Goal: Complete application form: Complete application form

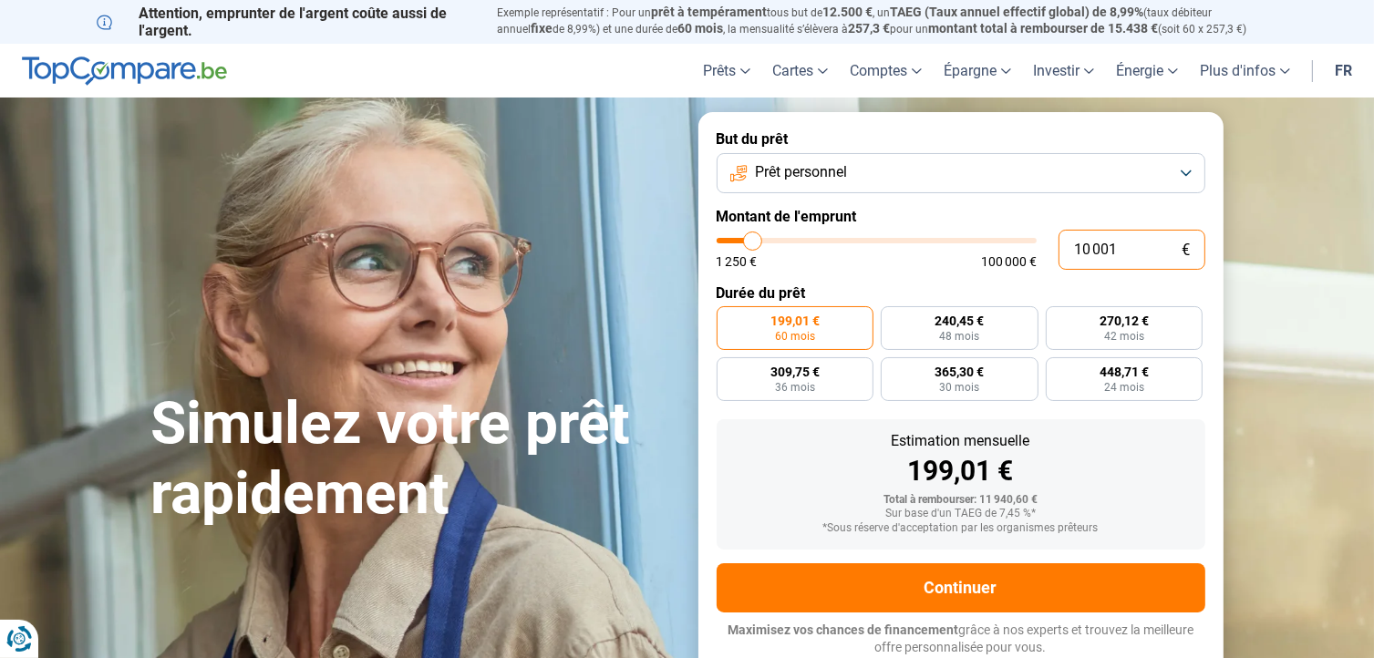
click at [1126, 247] on input "10 001" at bounding box center [1131, 250] width 147 height 40
type input "1 000"
type input "1250"
type input "100"
type input "1250"
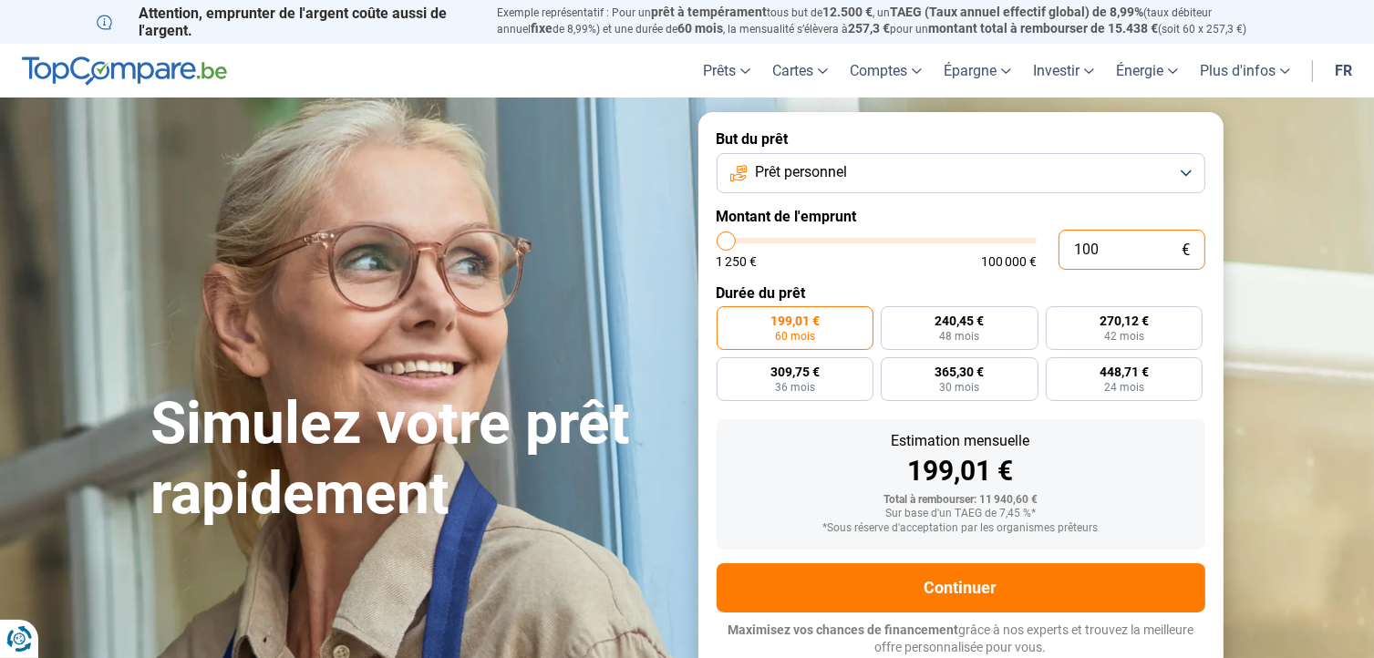
type input "10"
type input "1250"
type input "1"
type input "1250"
type input "0"
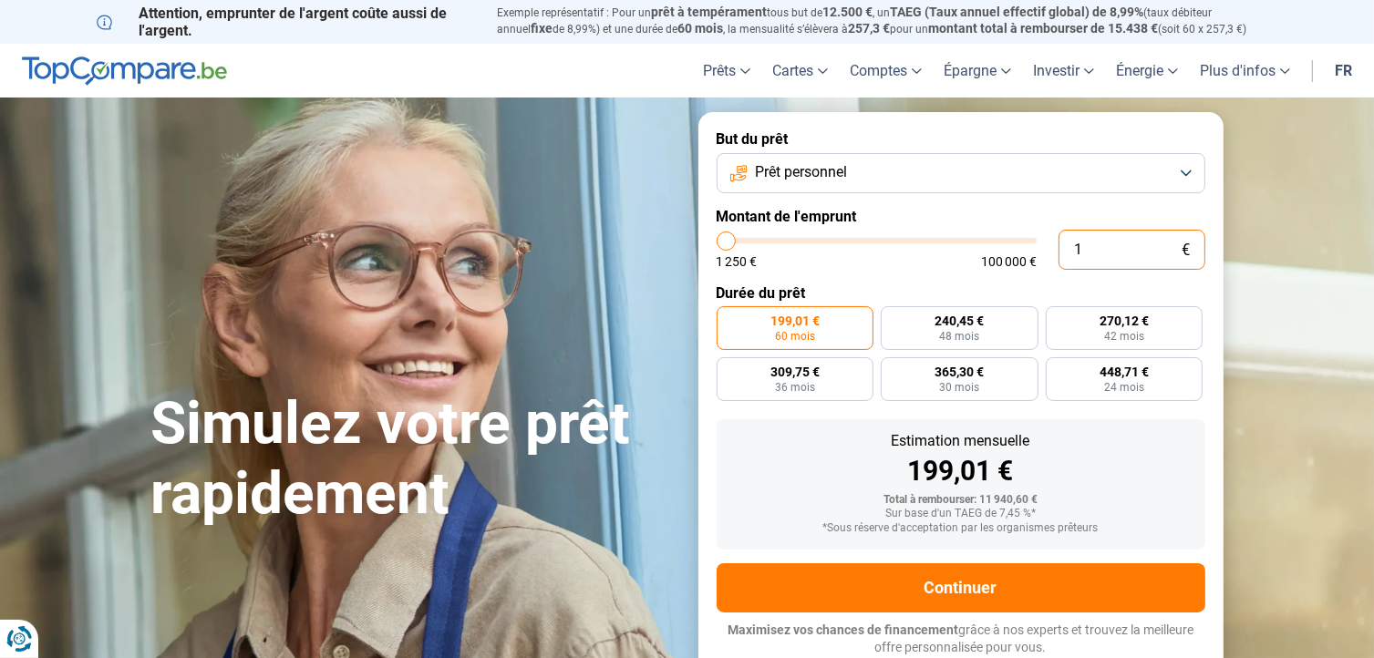
type input "1250"
type input "8"
type input "1250"
type input "80"
type input "1250"
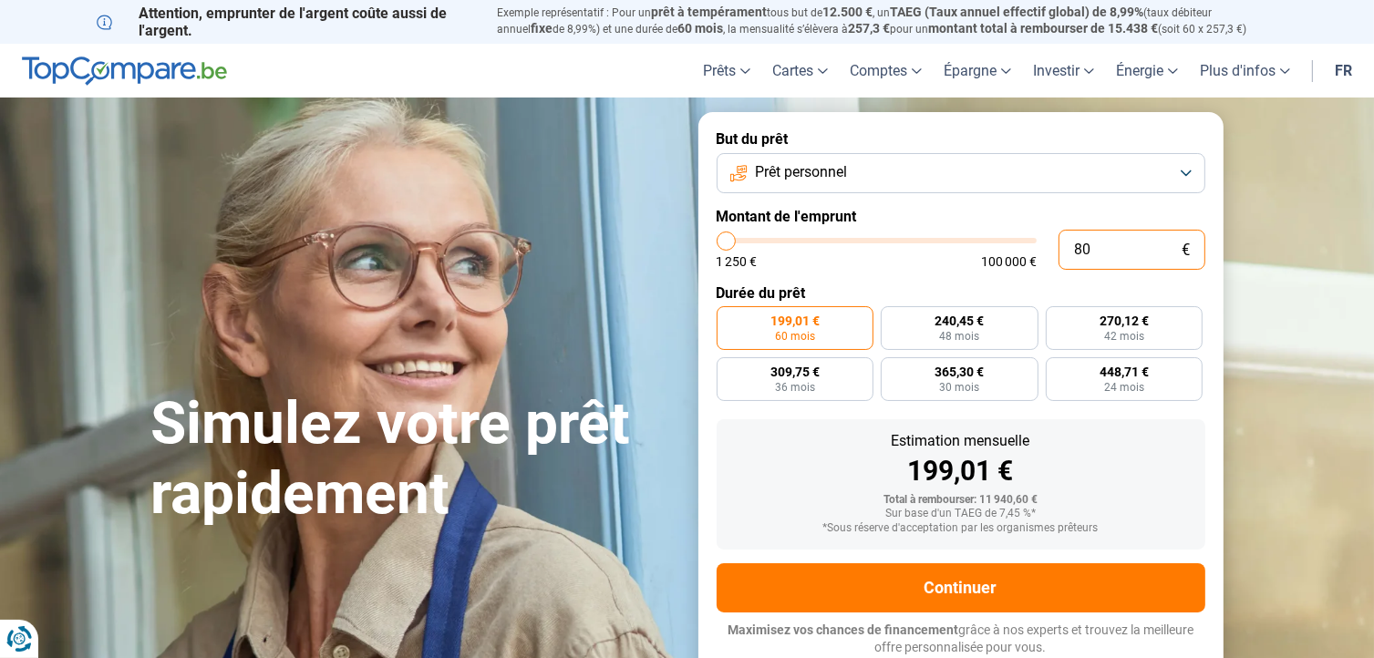
type input "800"
type input "1250"
type input "8 000"
type input "8000"
type input "8 000"
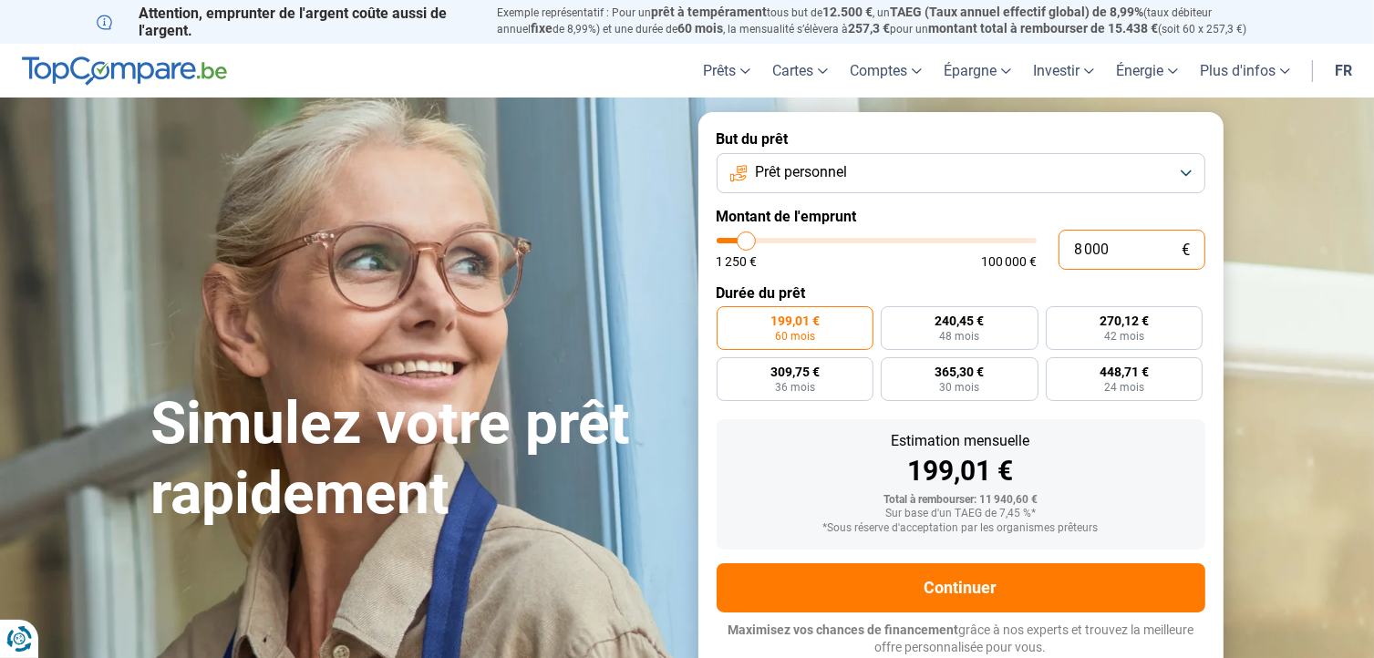
radio input "true"
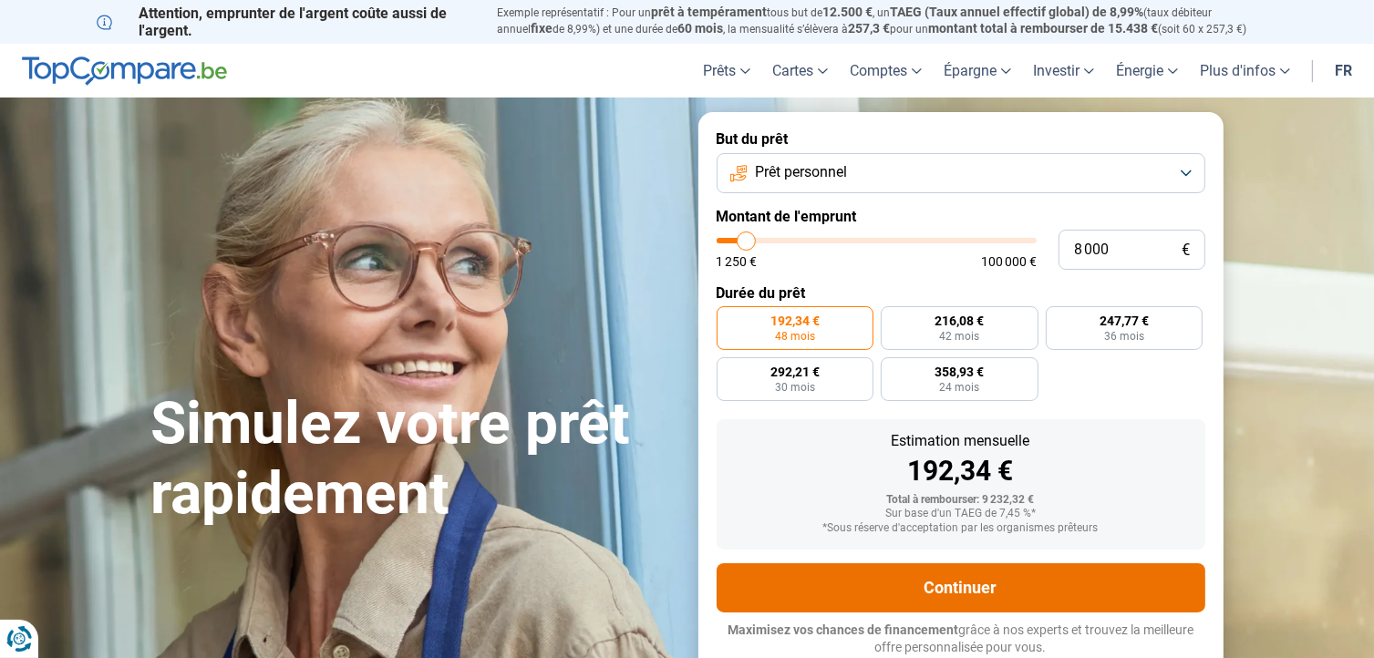
click at [1114, 593] on button "Continuer" at bounding box center [961, 587] width 489 height 49
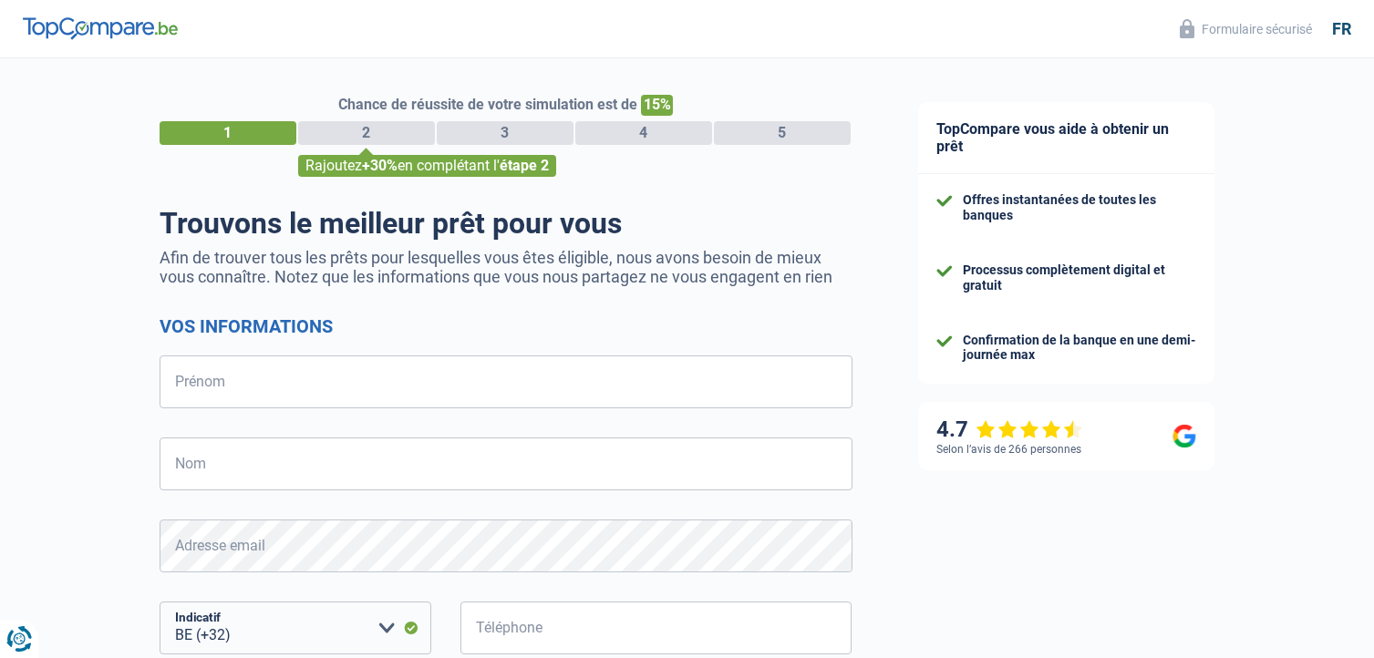
select select "32"
click at [423, 381] on input "Prénom" at bounding box center [506, 382] width 693 height 53
type input "jean yves"
click at [379, 450] on input "Nom" at bounding box center [506, 464] width 693 height 53
type input "preschia"
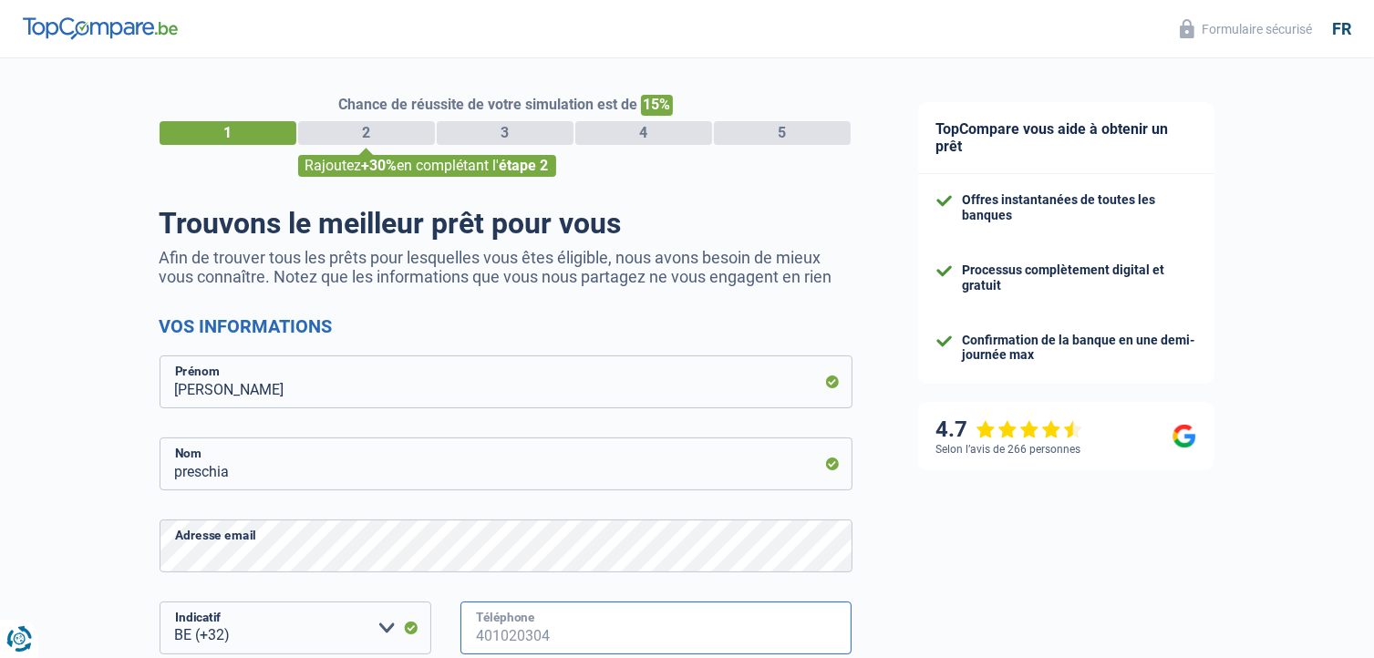
click at [556, 631] on input "Téléphone" at bounding box center [656, 628] width 392 height 53
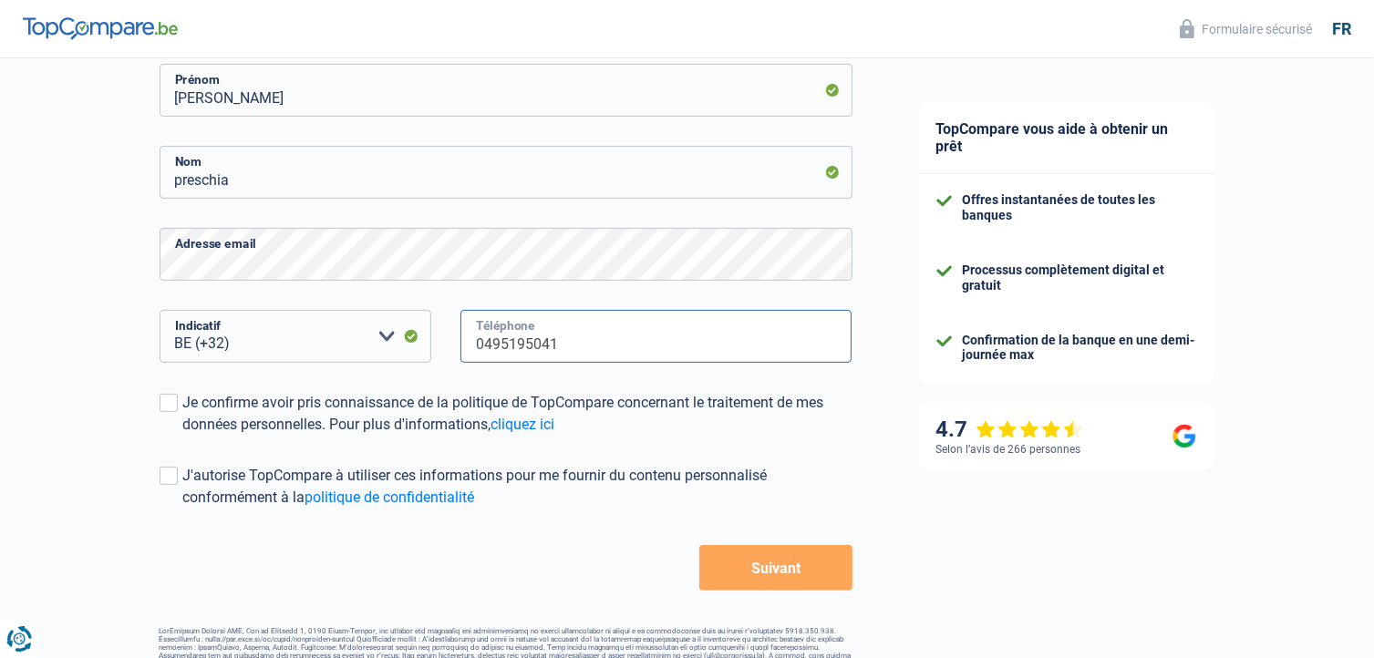
scroll to position [328, 0]
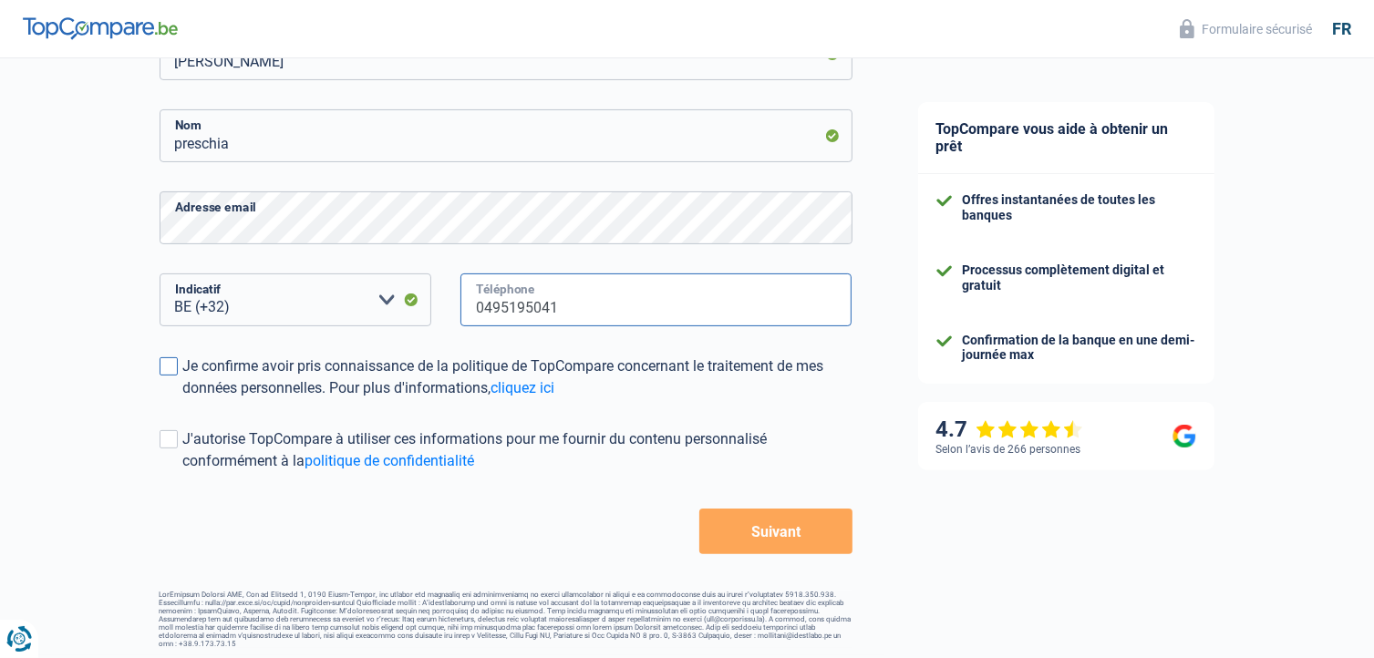
type input "0495195041"
click at [169, 373] on span at bounding box center [169, 366] width 18 height 18
click at [183, 399] on input "Je confirme avoir pris connaissance de la politique de TopCompare concernant le…" at bounding box center [183, 399] width 0 height 0
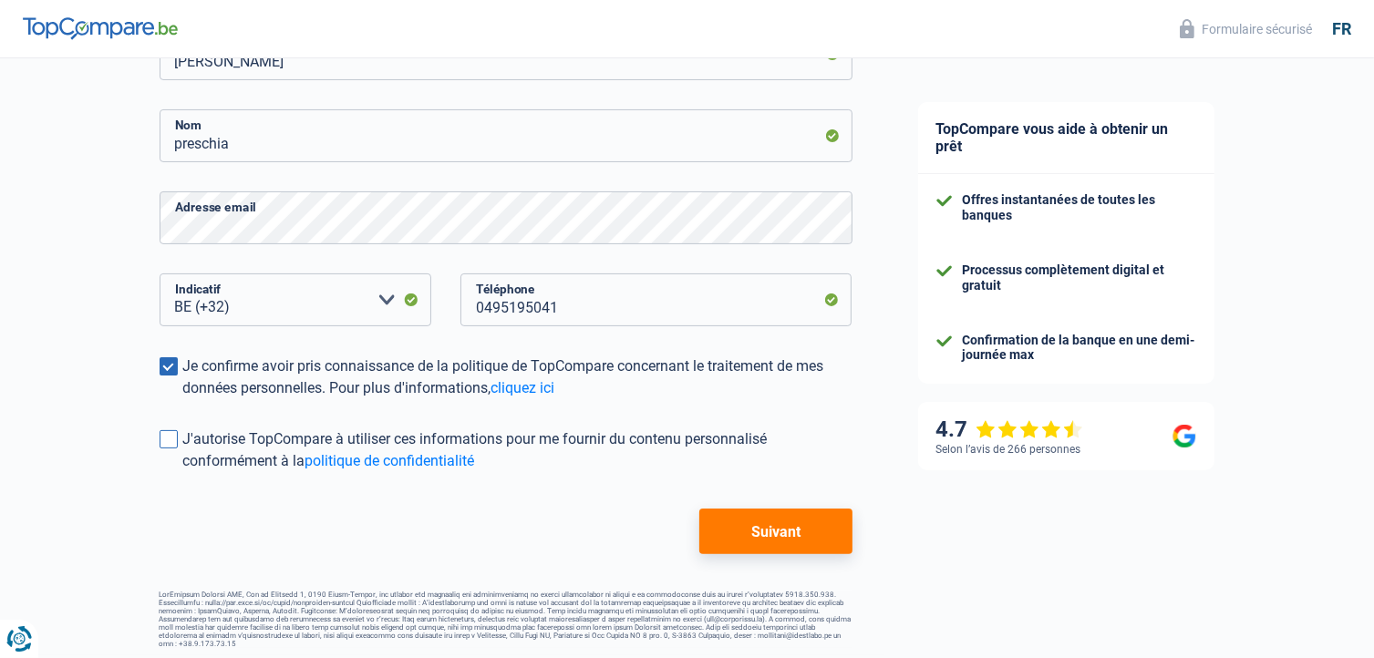
click at [175, 441] on span at bounding box center [169, 439] width 18 height 18
click at [183, 472] on input "J'autorise TopCompare à utiliser ces informations pour me fournir du contenu pe…" at bounding box center [183, 472] width 0 height 0
click at [749, 530] on button "Suivant" at bounding box center [775, 532] width 152 height 46
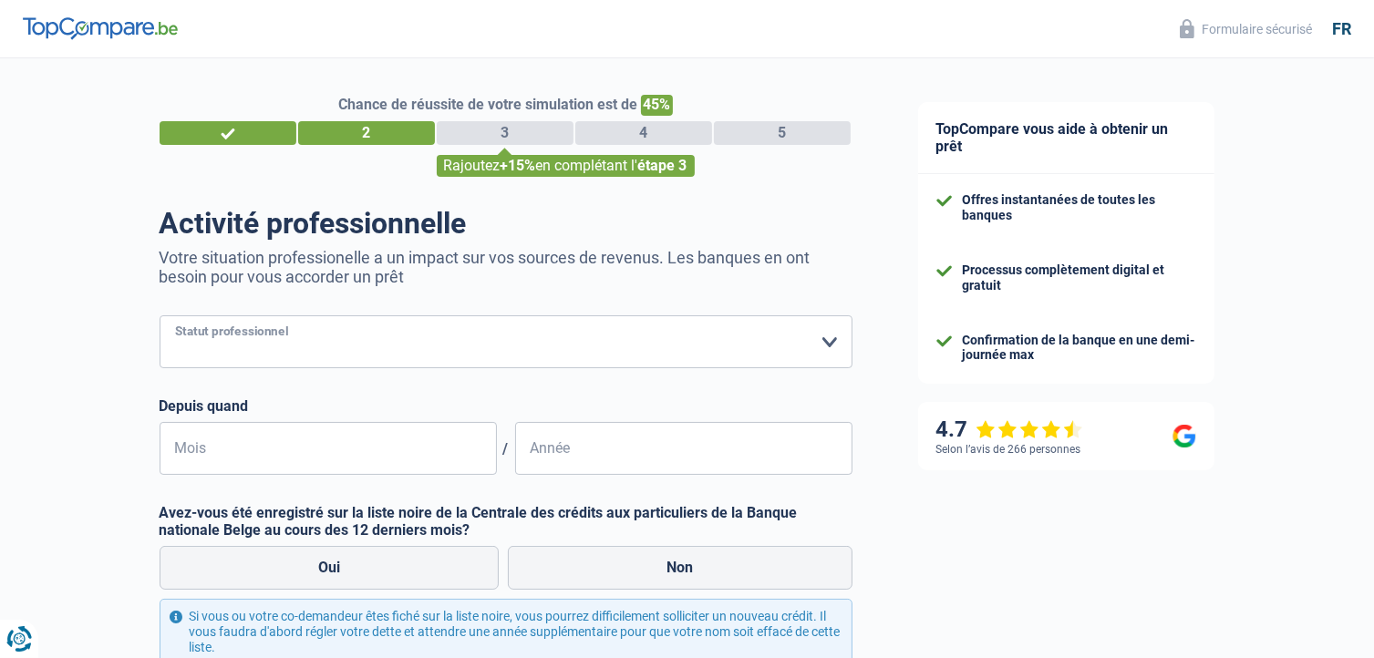
click at [405, 344] on select "Ouvrier Employé privé Employé public Invalide Indépendant Pensionné Chômeur Mut…" at bounding box center [506, 341] width 693 height 53
select select "privateEmployee"
click at [160, 316] on select "Ouvrier Employé privé Employé public Invalide Indépendant Pensionné Chômeur Mut…" at bounding box center [506, 341] width 693 height 53
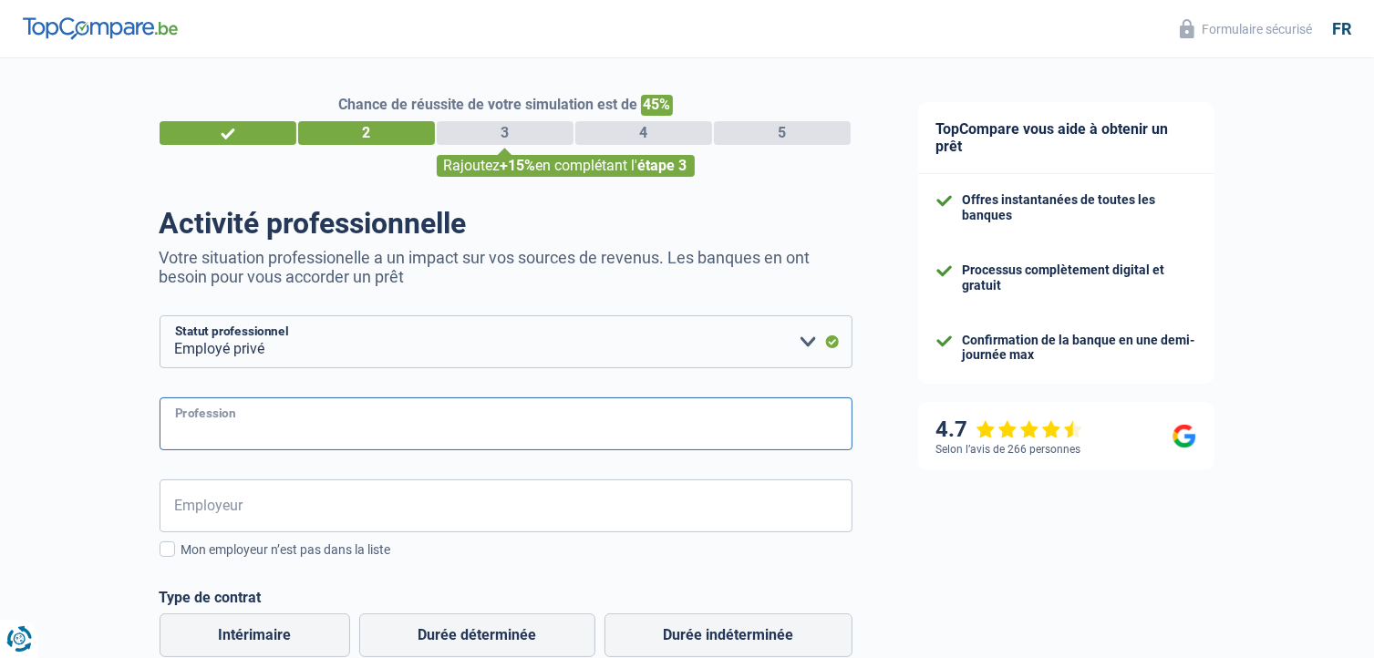
click at [331, 427] on input "Profession" at bounding box center [506, 423] width 693 height 53
type input "conducteur de chantier"
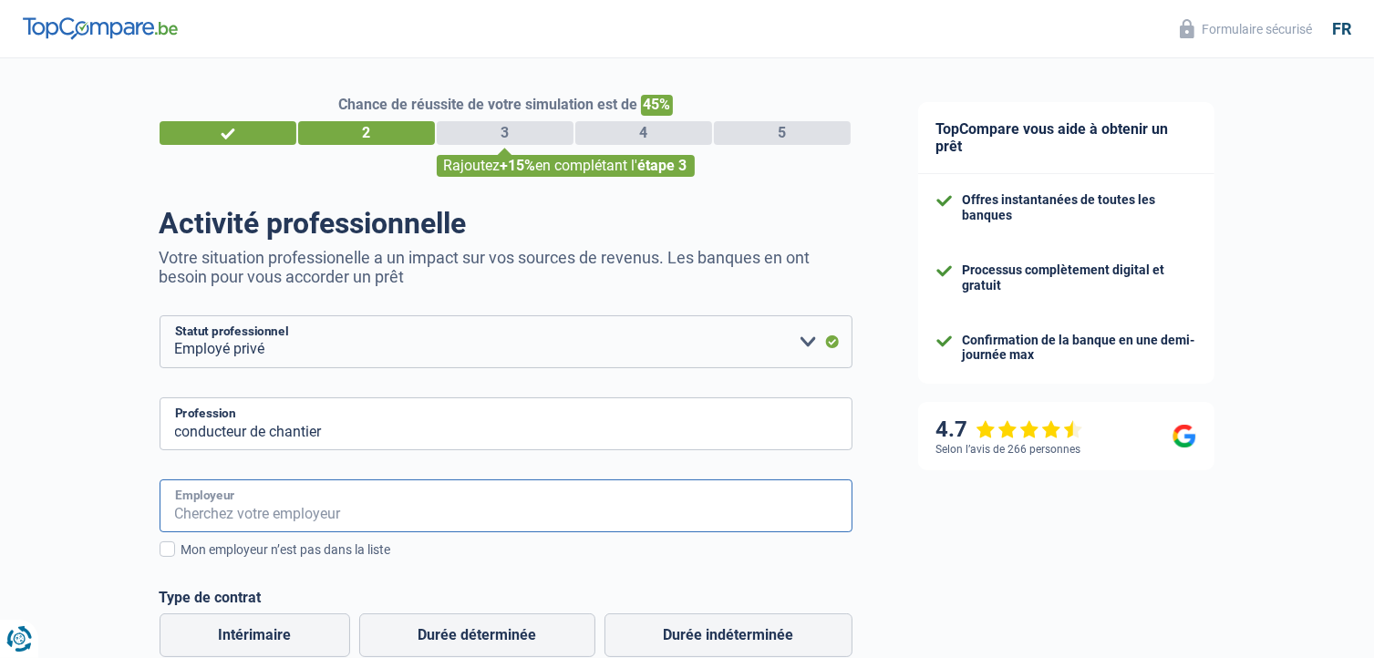
click at [278, 511] on input "Employeur" at bounding box center [506, 506] width 693 height 53
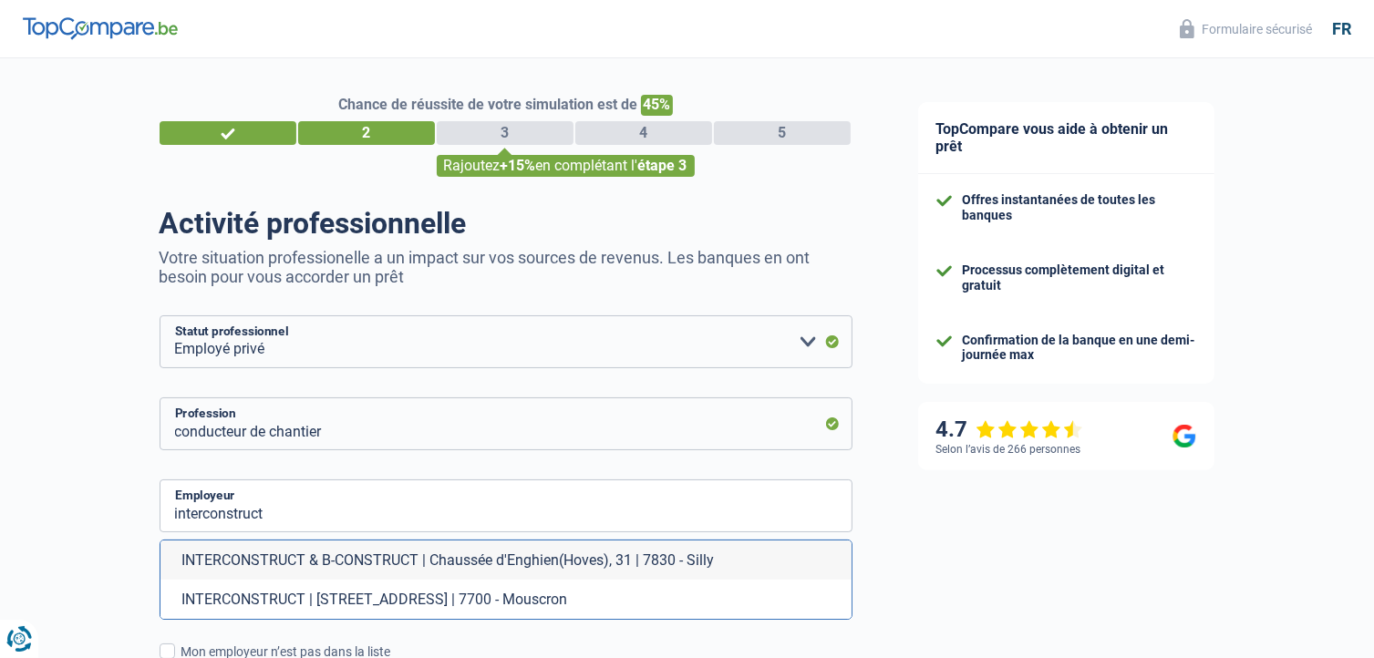
click at [387, 603] on li "INTERCONSTRUCT | Rue du Mont-Gallois, 66 | 7700 - Mouscron" at bounding box center [505, 599] width 691 height 39
type input "INTERCONSTRUCT | Rue du Mont-Gallois, 66 | 7700 - Mouscron"
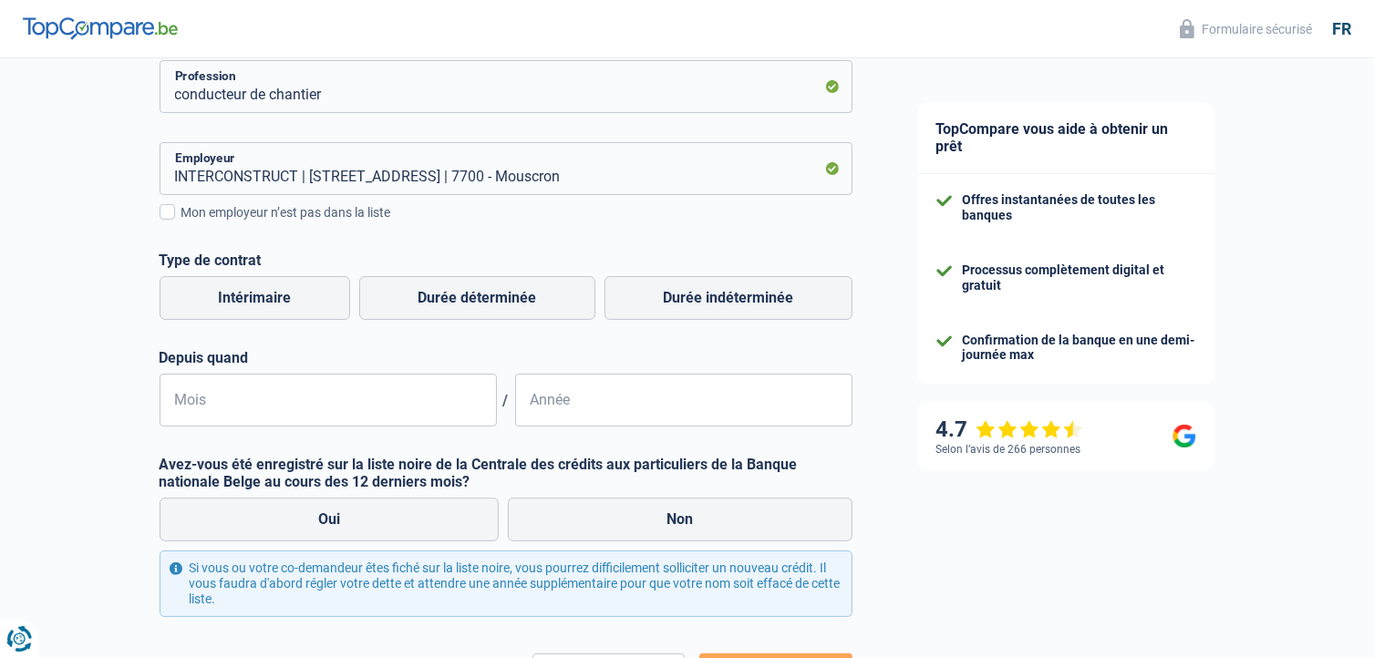
scroll to position [405, 0]
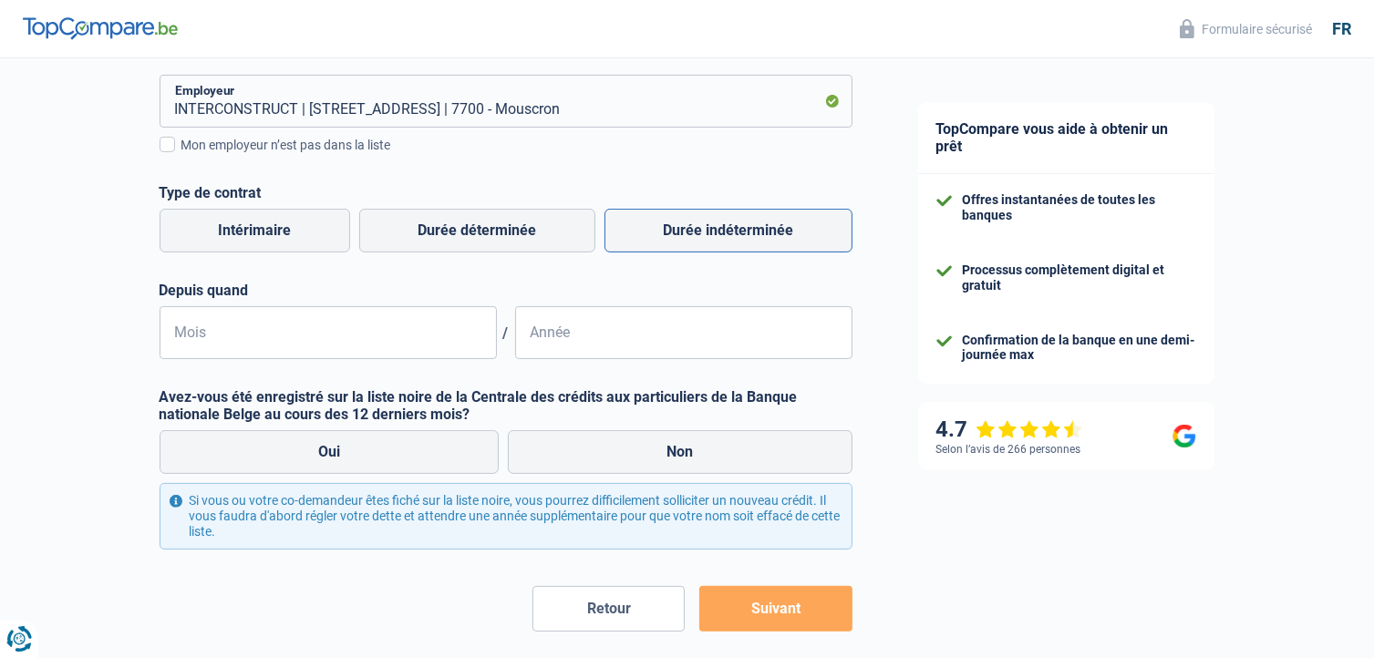
click at [720, 224] on label "Durée indéterminée" at bounding box center [728, 231] width 248 height 44
click at [720, 224] on input "Durée indéterminée" at bounding box center [728, 231] width 248 height 44
radio input "true"
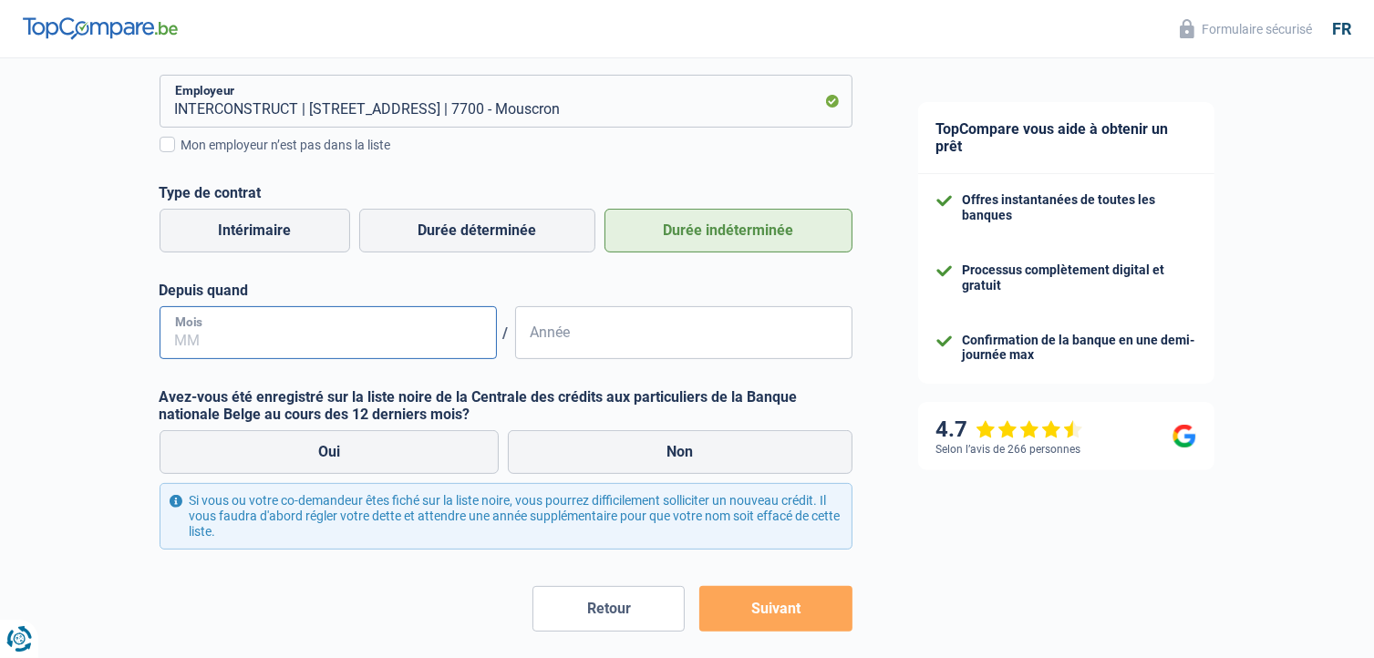
click at [295, 346] on input "Mois" at bounding box center [328, 332] width 337 height 53
type input "06"
type input "2012"
click at [619, 454] on label "Non" at bounding box center [680, 452] width 345 height 44
click at [619, 454] on input "Non" at bounding box center [680, 452] width 345 height 44
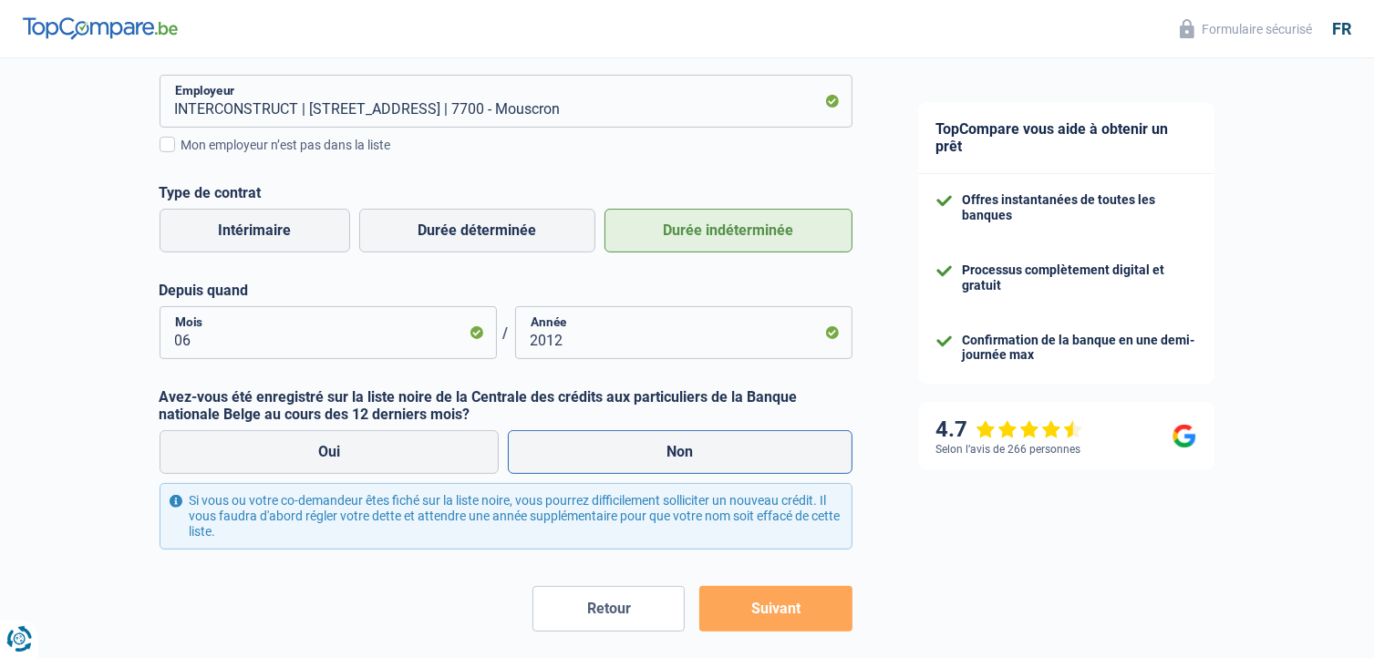
radio input "true"
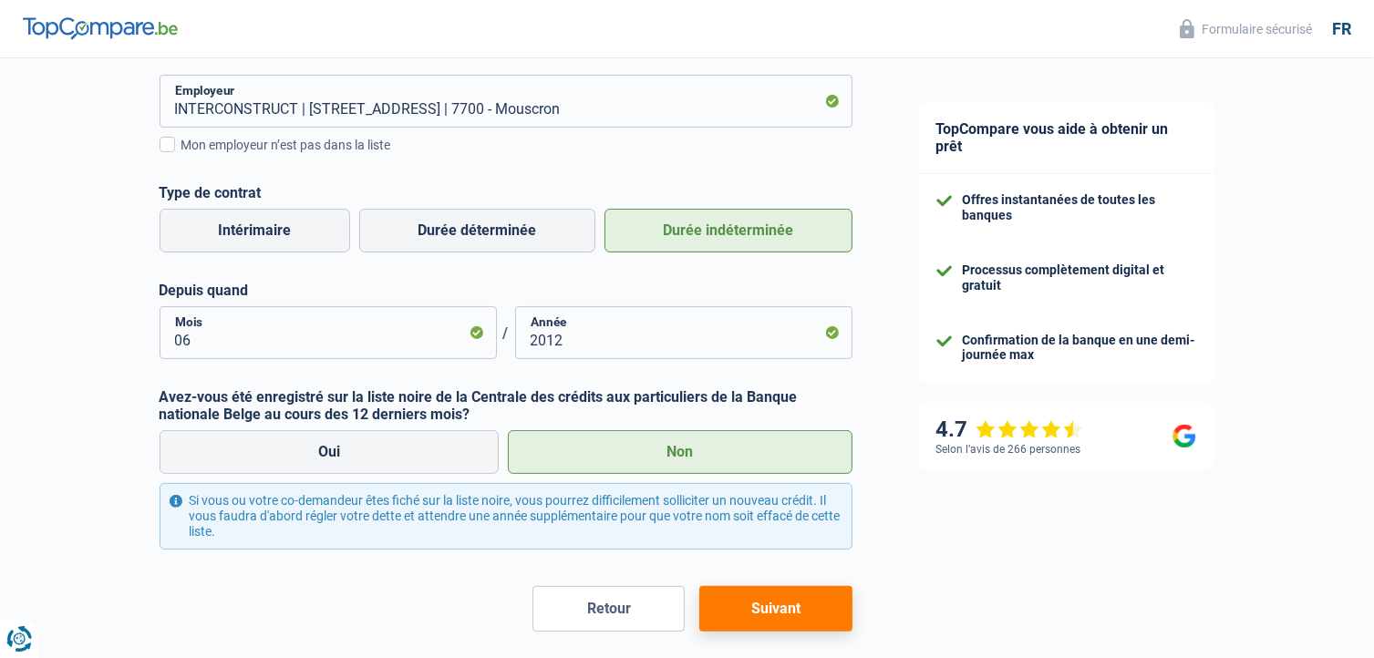
click at [770, 605] on button "Suivant" at bounding box center [775, 609] width 152 height 46
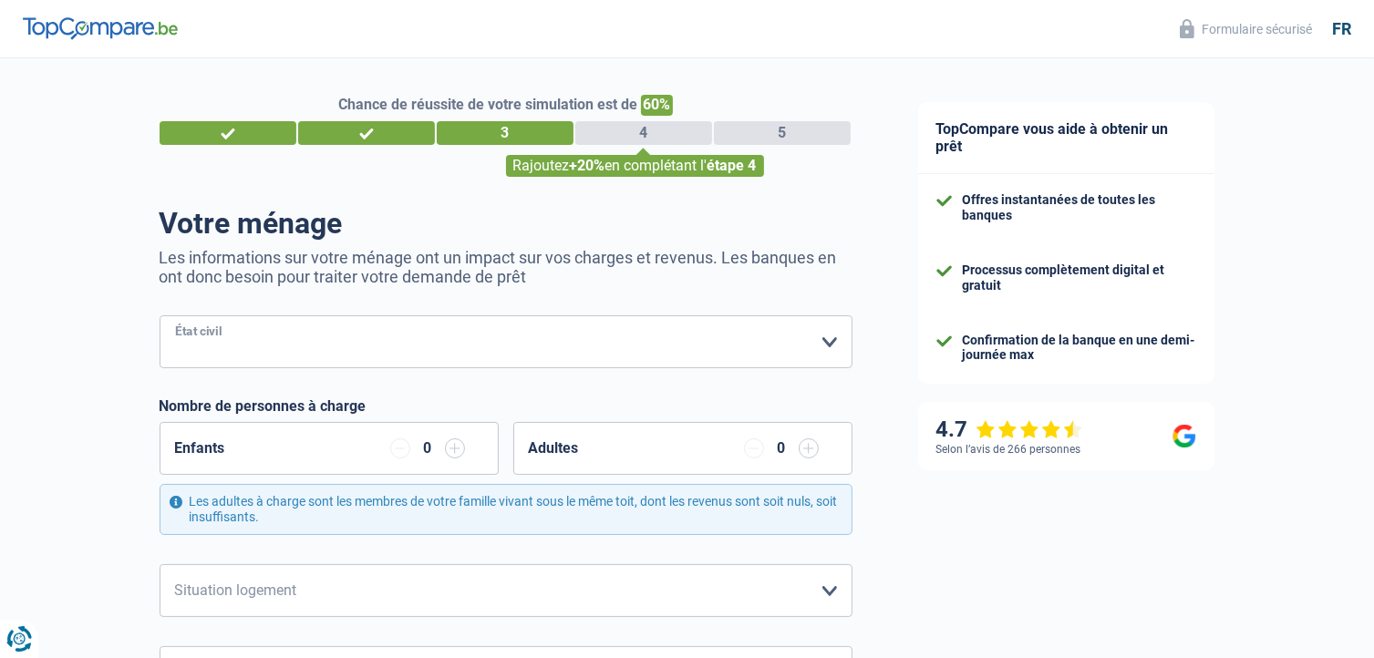
click at [762, 333] on select "Célibataire Marié(e) Cohabitant(e) légal(e) Divorcé(e) Veuf(ve) Séparé (de fait…" at bounding box center [506, 341] width 693 height 53
select select "single"
click at [160, 316] on select "Célibataire Marié(e) Cohabitant(e) légal(e) Divorcé(e) Veuf(ve) Séparé (de fait…" at bounding box center [506, 341] width 693 height 53
click at [448, 452] on input "button" at bounding box center [455, 449] width 20 height 20
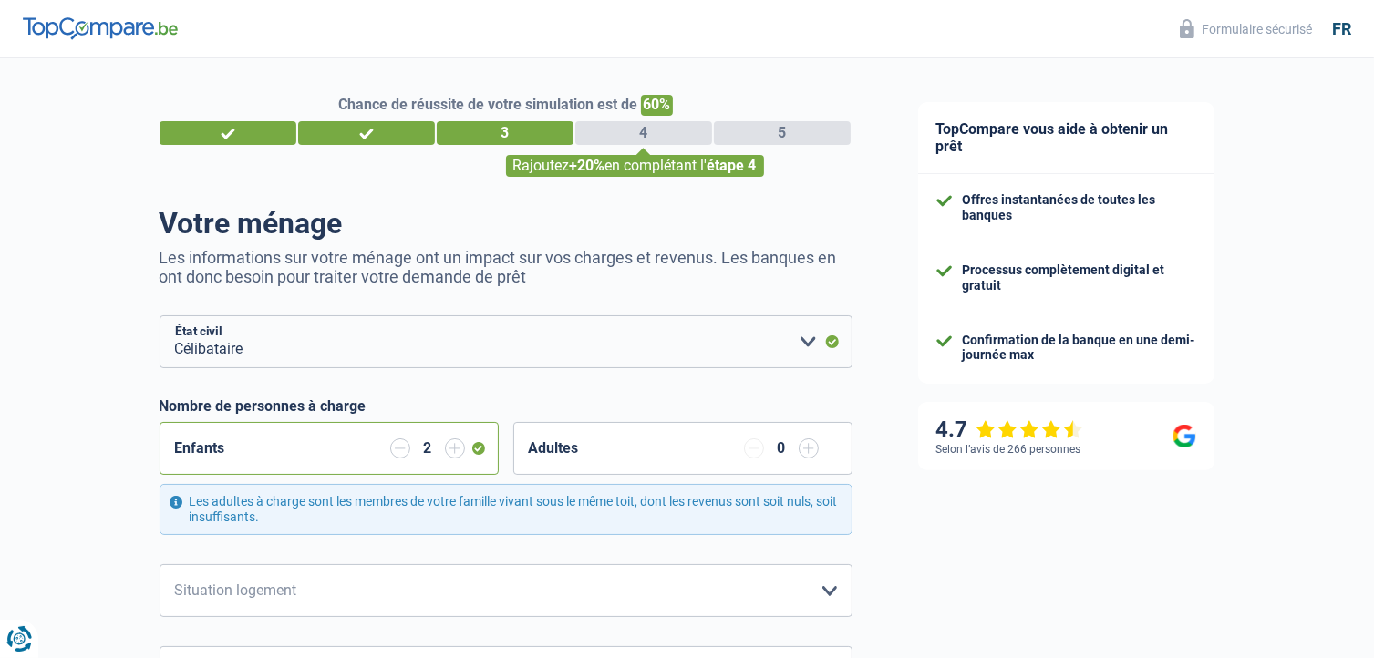
click at [401, 446] on input "button" at bounding box center [400, 449] width 20 height 20
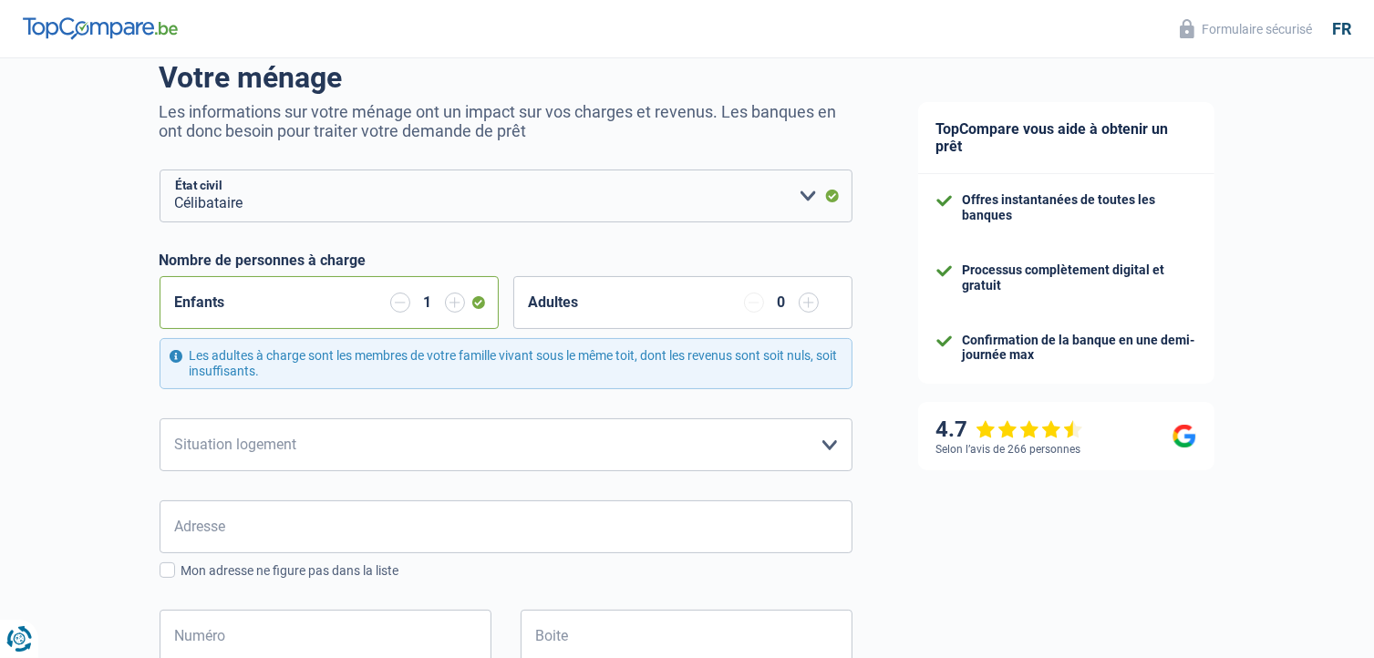
scroll to position [182, 0]
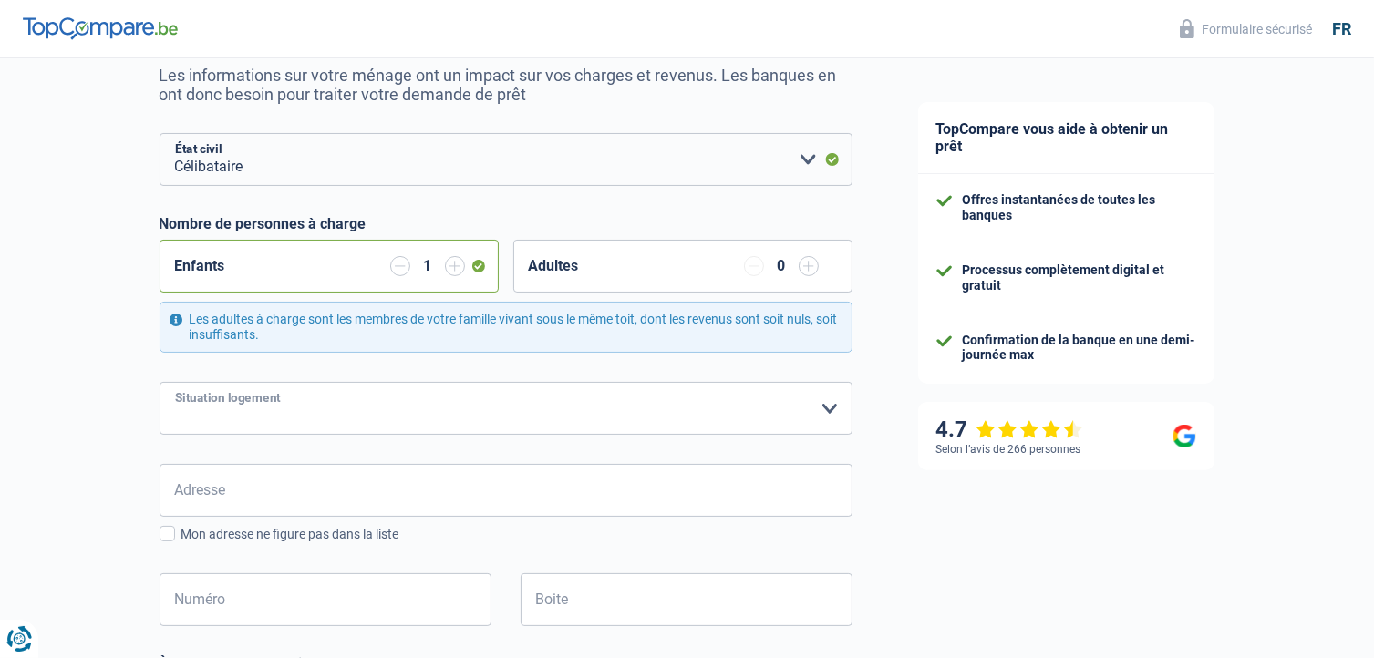
click at [827, 408] on select "Locataire Propriétaire avec prêt hypothécaire Propriétaire sans prêt hypothécai…" at bounding box center [506, 408] width 693 height 53
select select "ownerWithMortgage"
click at [160, 382] on select "Locataire Propriétaire avec prêt hypothécaire Propriétaire sans prêt hypothécai…" at bounding box center [506, 408] width 693 height 53
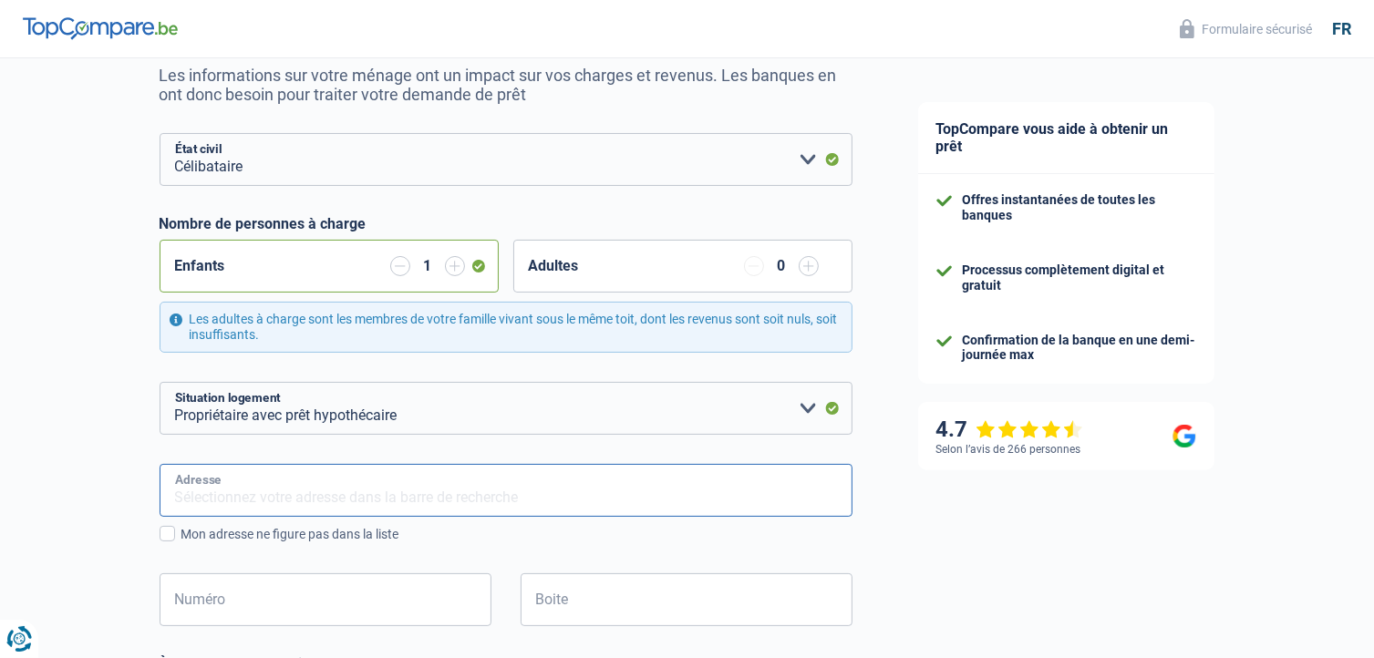
click at [507, 499] on input "Adresse" at bounding box center [506, 490] width 693 height 53
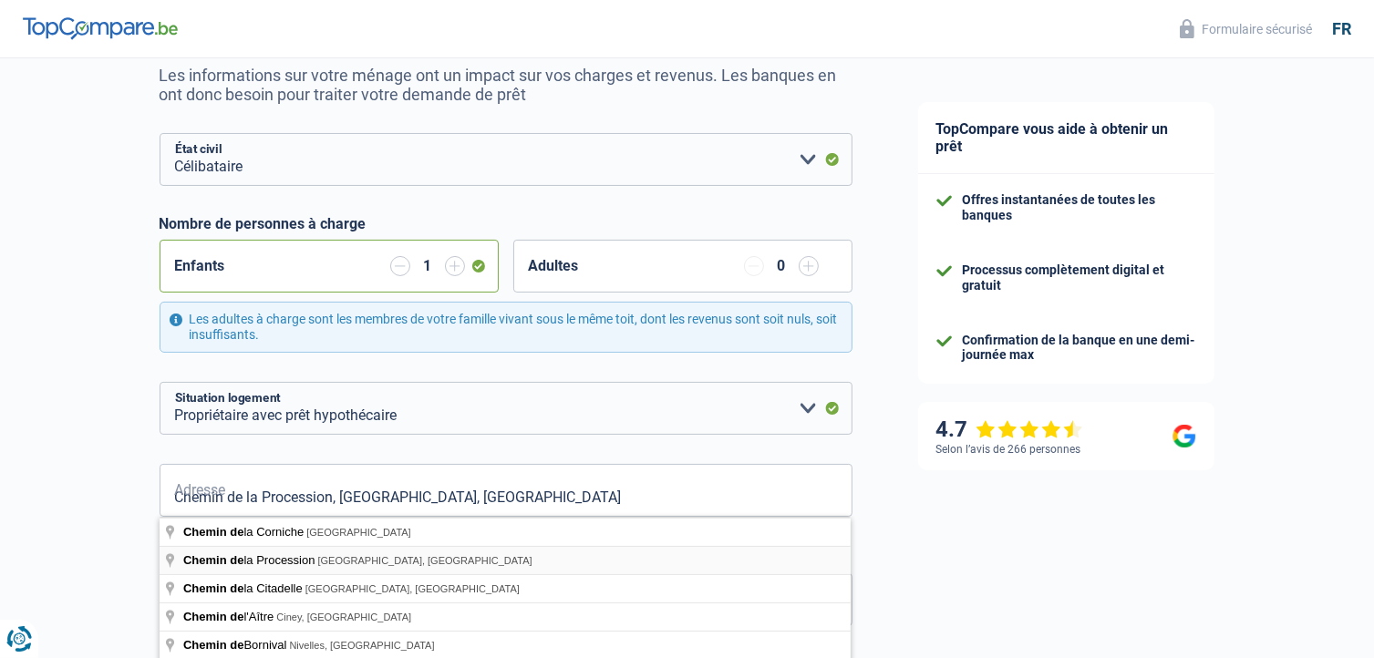
type input "Chemin de la Procession, 7000, Mons, BE"
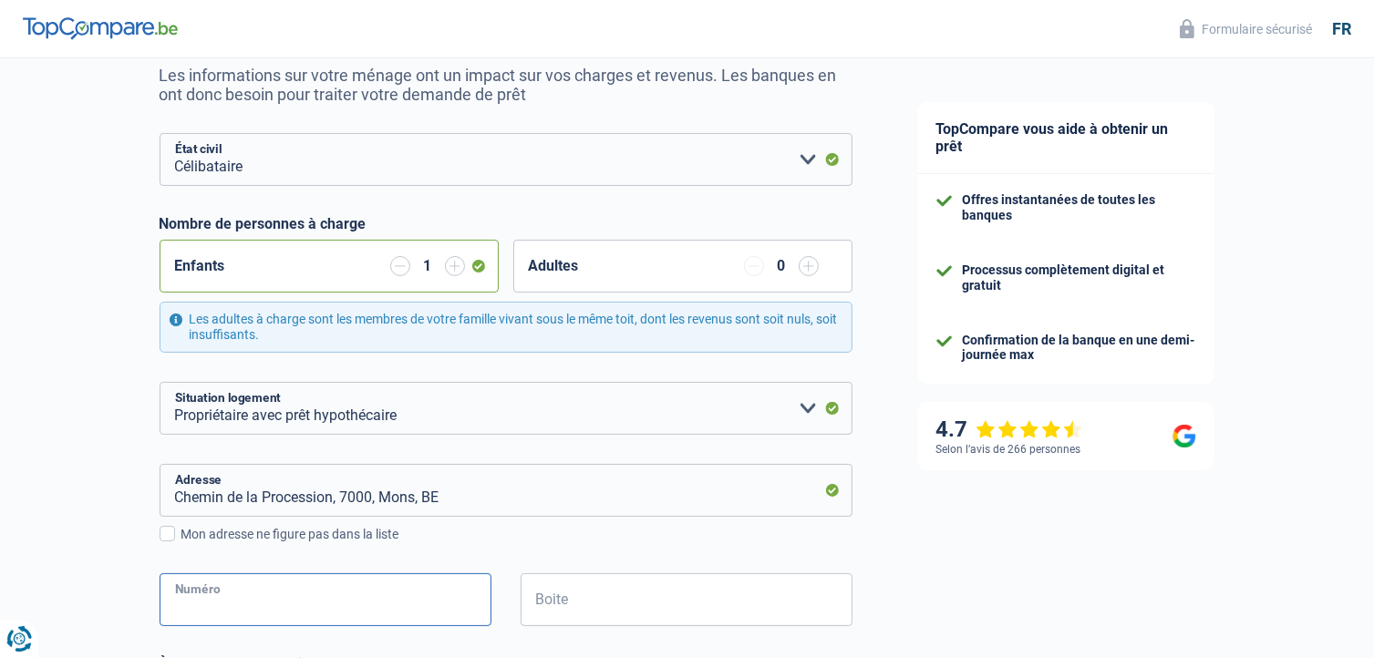
click at [347, 601] on input "Numéro" at bounding box center [326, 599] width 332 height 53
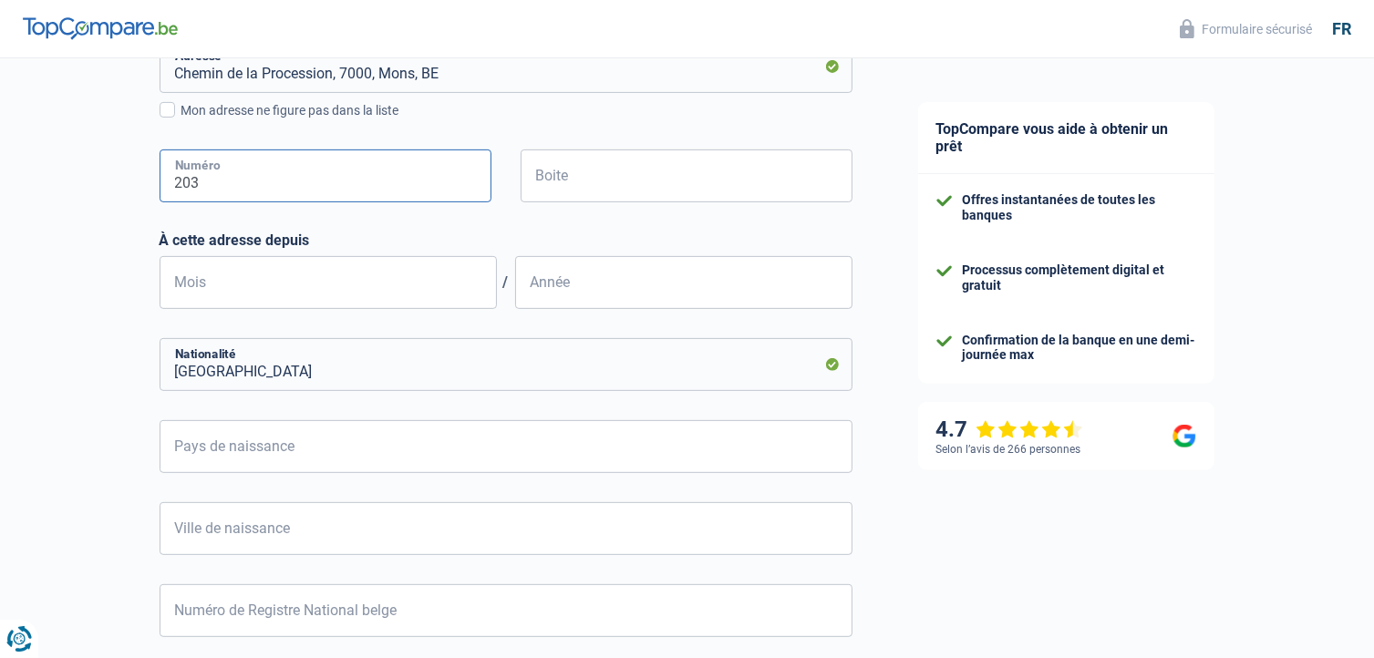
scroll to position [629, 0]
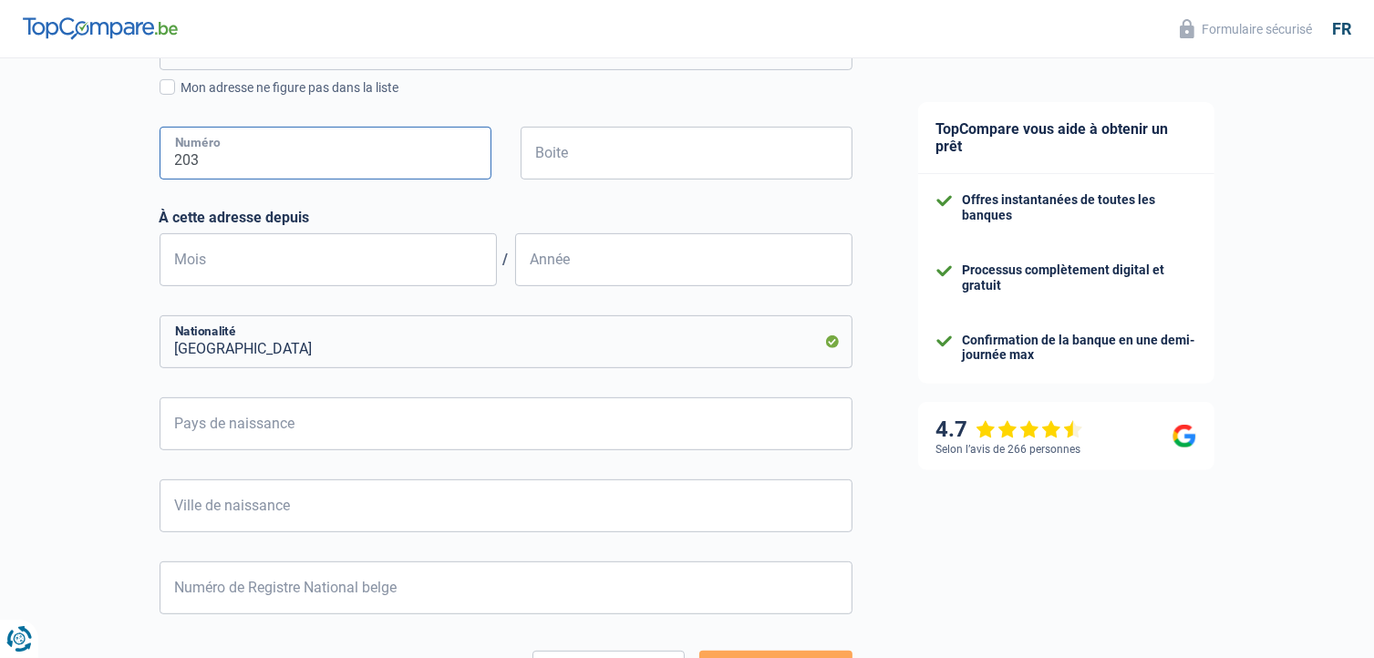
type input "203"
click at [364, 259] on input "Mois" at bounding box center [328, 259] width 337 height 53
type input "06"
type input "2012"
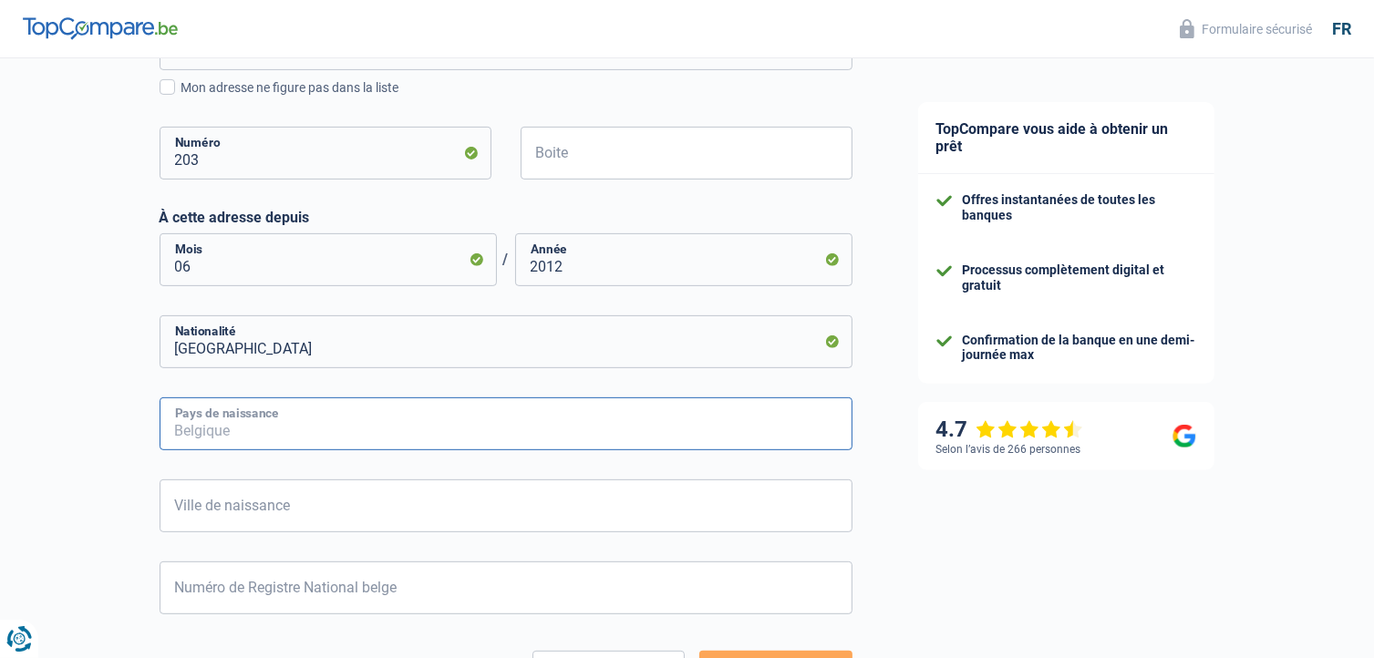
click at [371, 422] on input "Pays de naissance" at bounding box center [506, 423] width 693 height 53
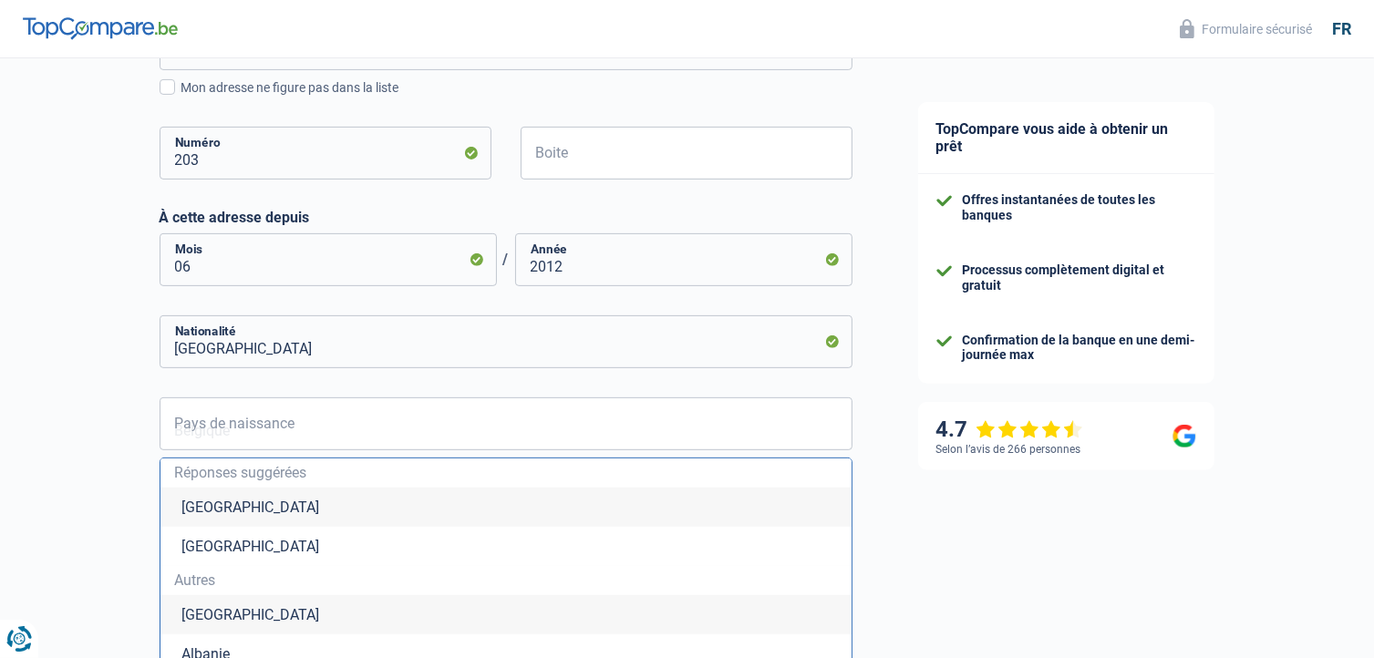
click at [314, 511] on li "Belgique" at bounding box center [505, 507] width 691 height 39
type input "Belgique"
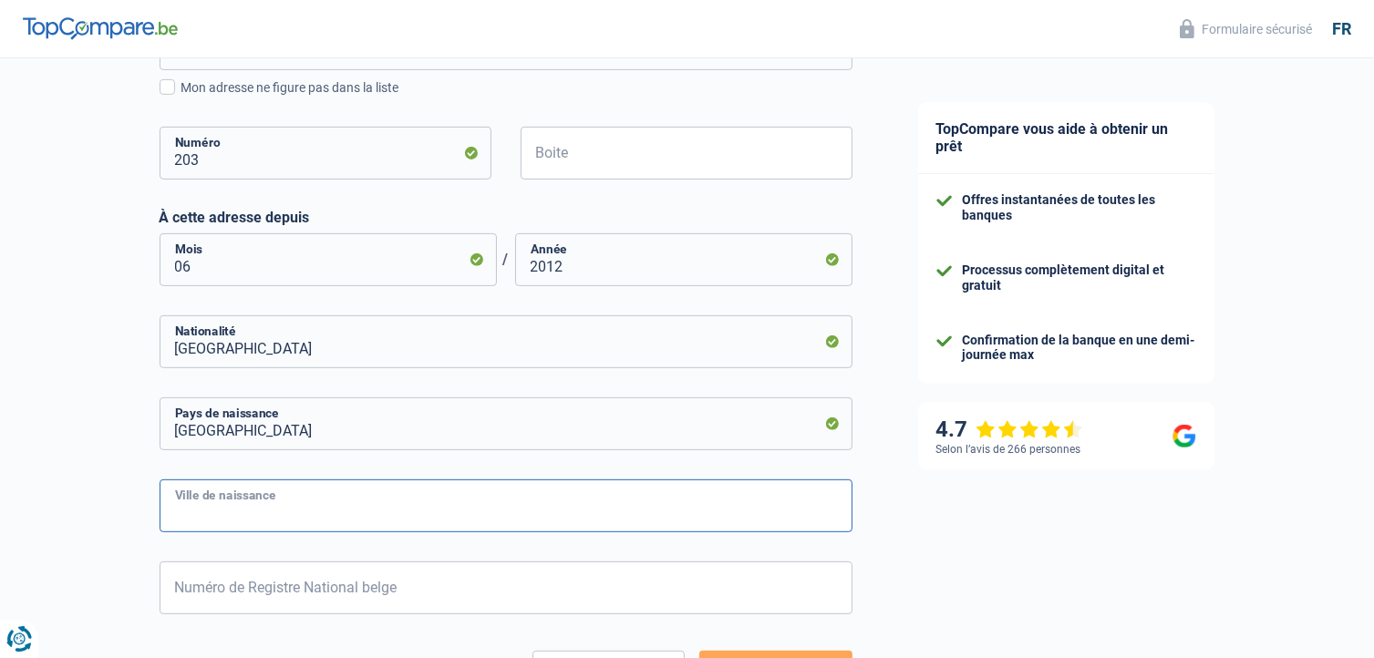
click at [314, 511] on input "Ville de naissance" at bounding box center [506, 506] width 693 height 53
type input "liege"
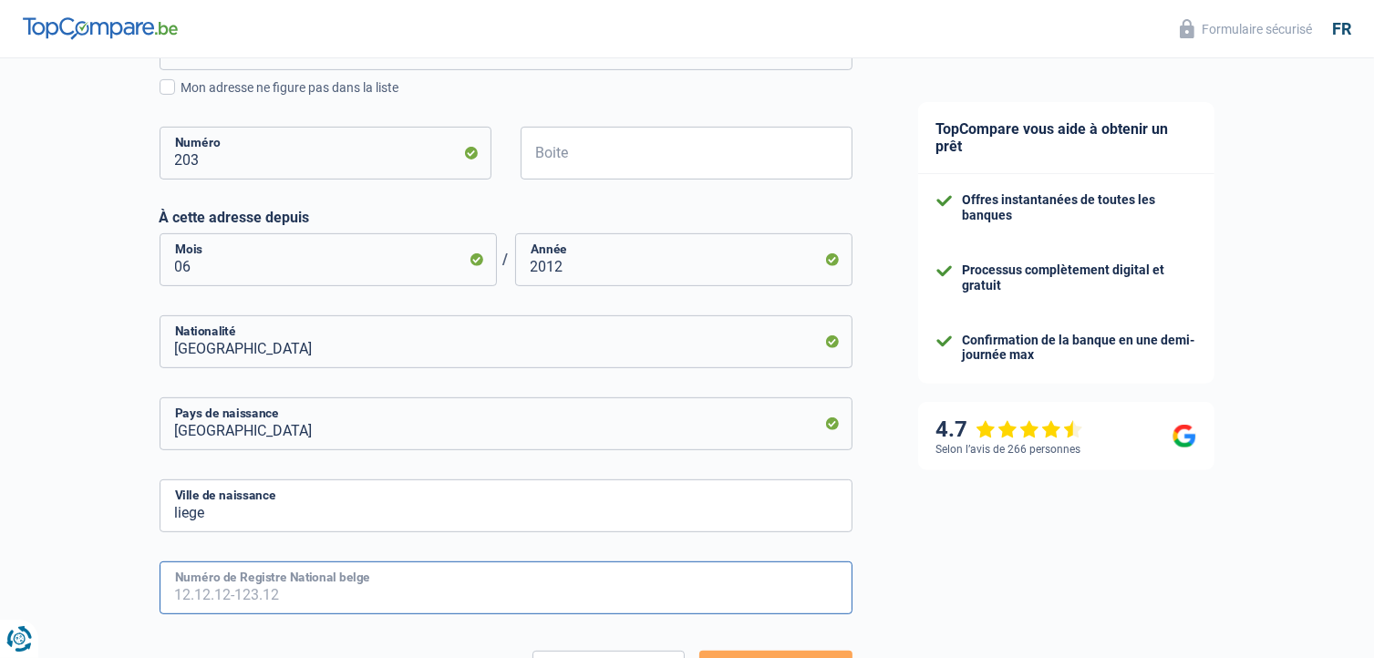
click at [351, 581] on input "Numéro de Registre National belge" at bounding box center [506, 588] width 693 height 53
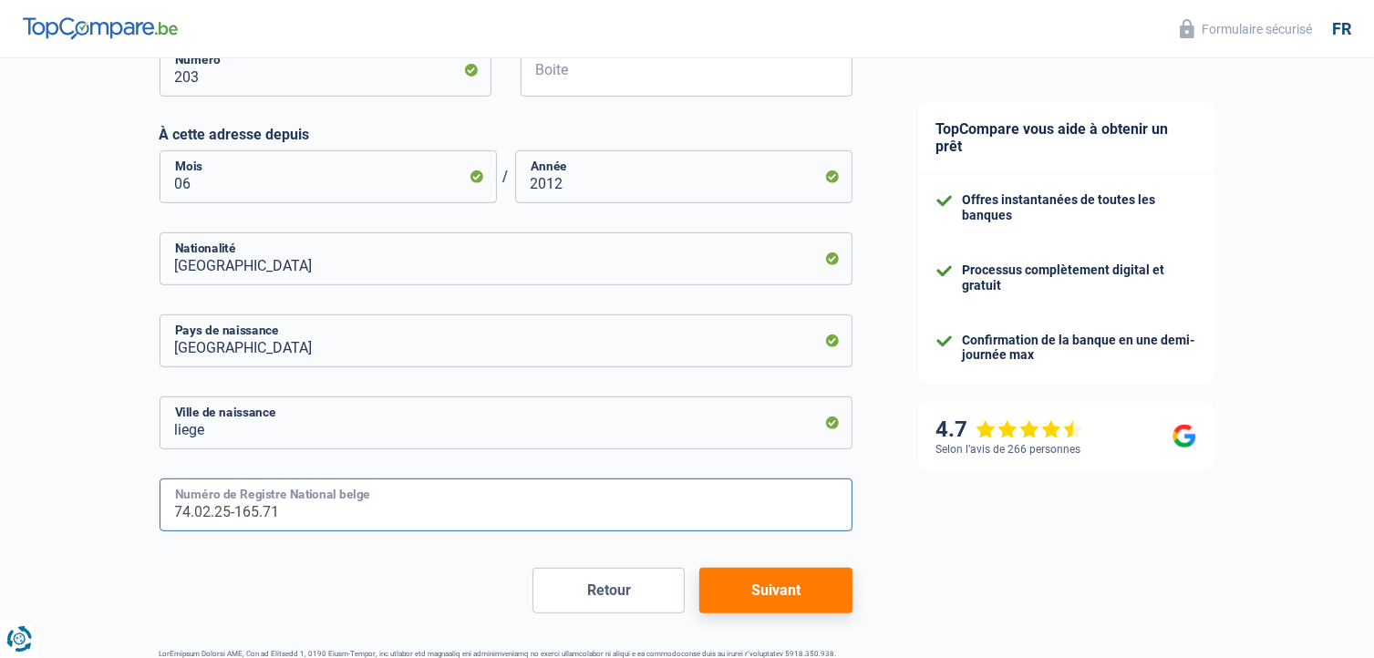
scroll to position [726, 0]
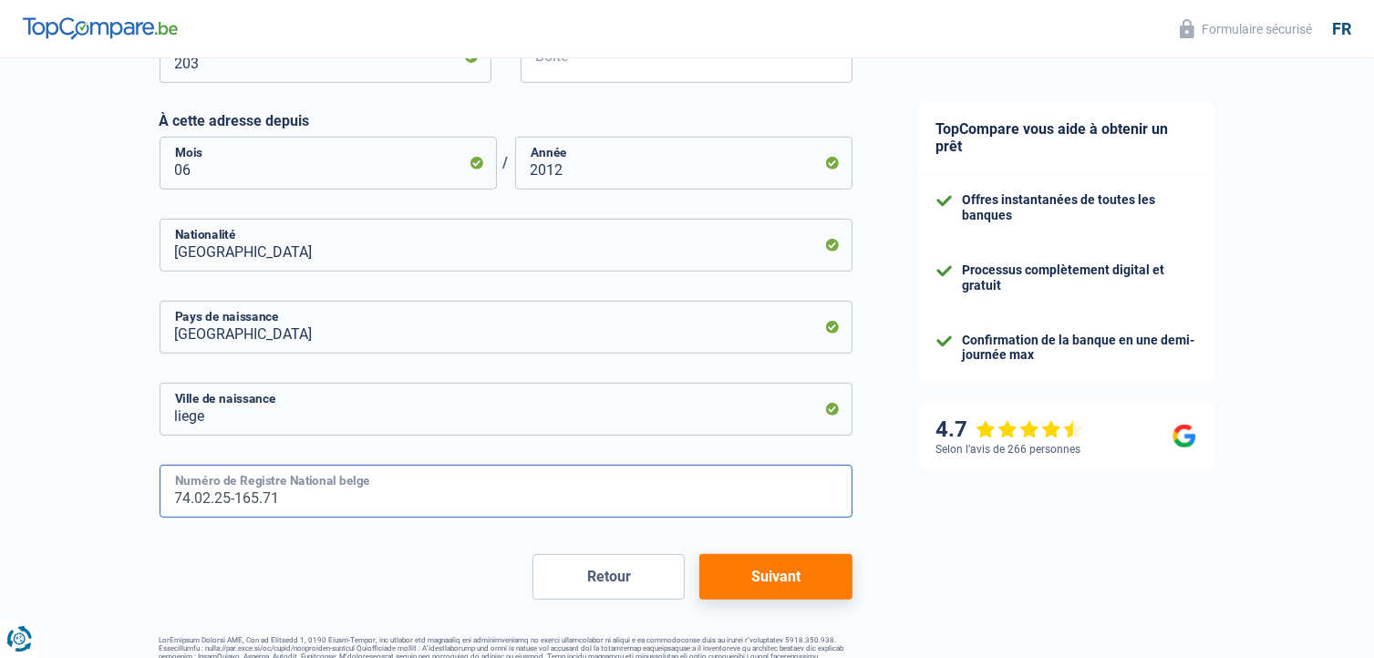
type input "74.02.25-165.71"
click at [762, 576] on button "Suivant" at bounding box center [775, 577] width 152 height 46
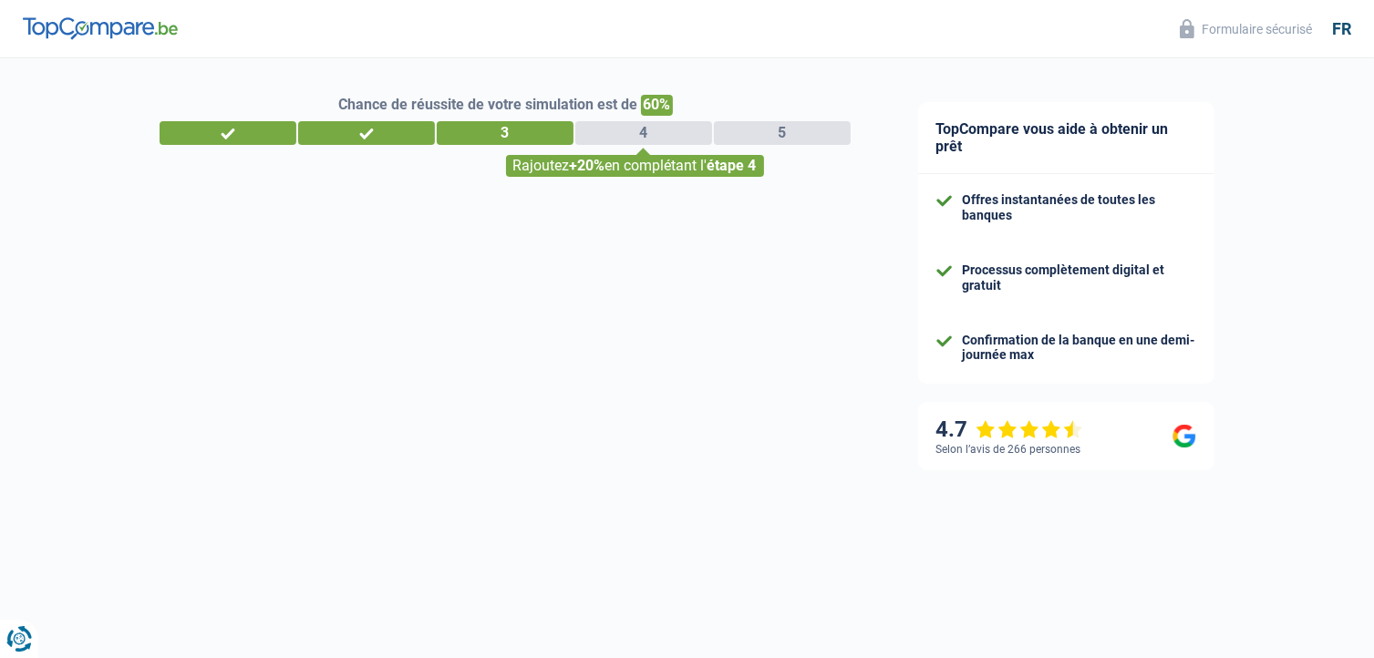
select select "familyAllowances"
select select "netSalary"
select select "mealVouchers"
select select "mortgage"
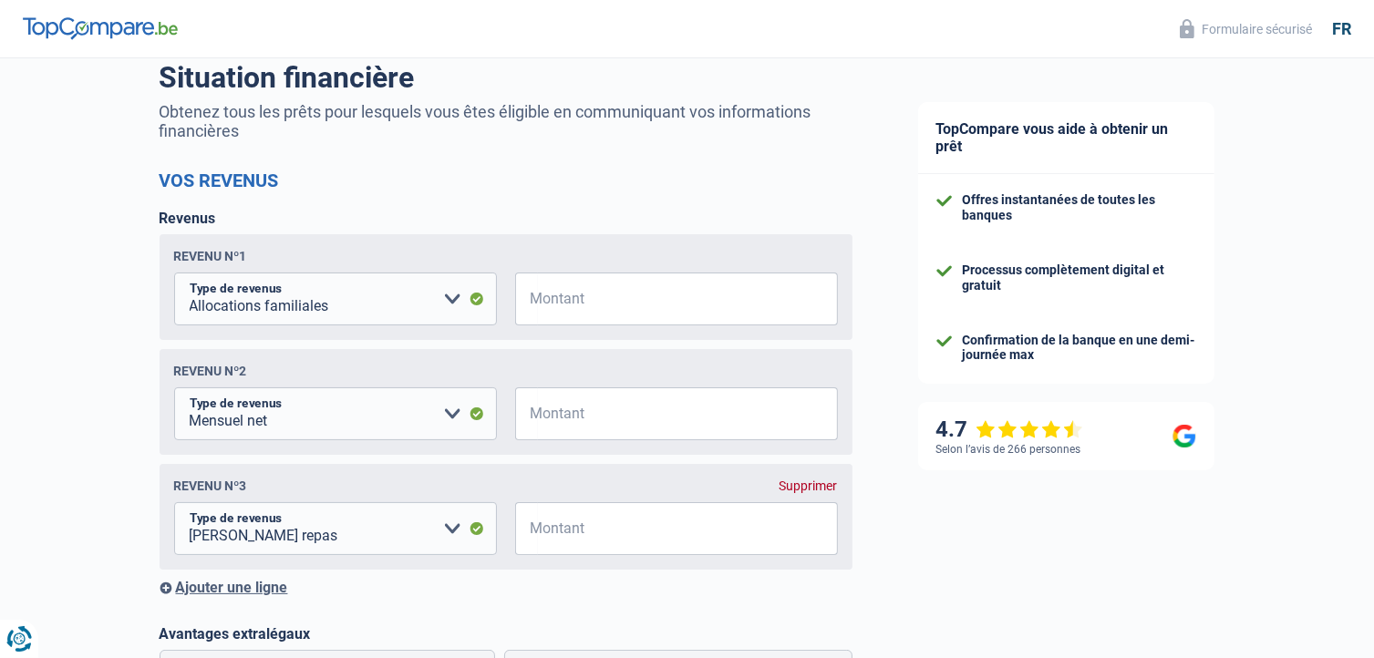
scroll to position [219, 0]
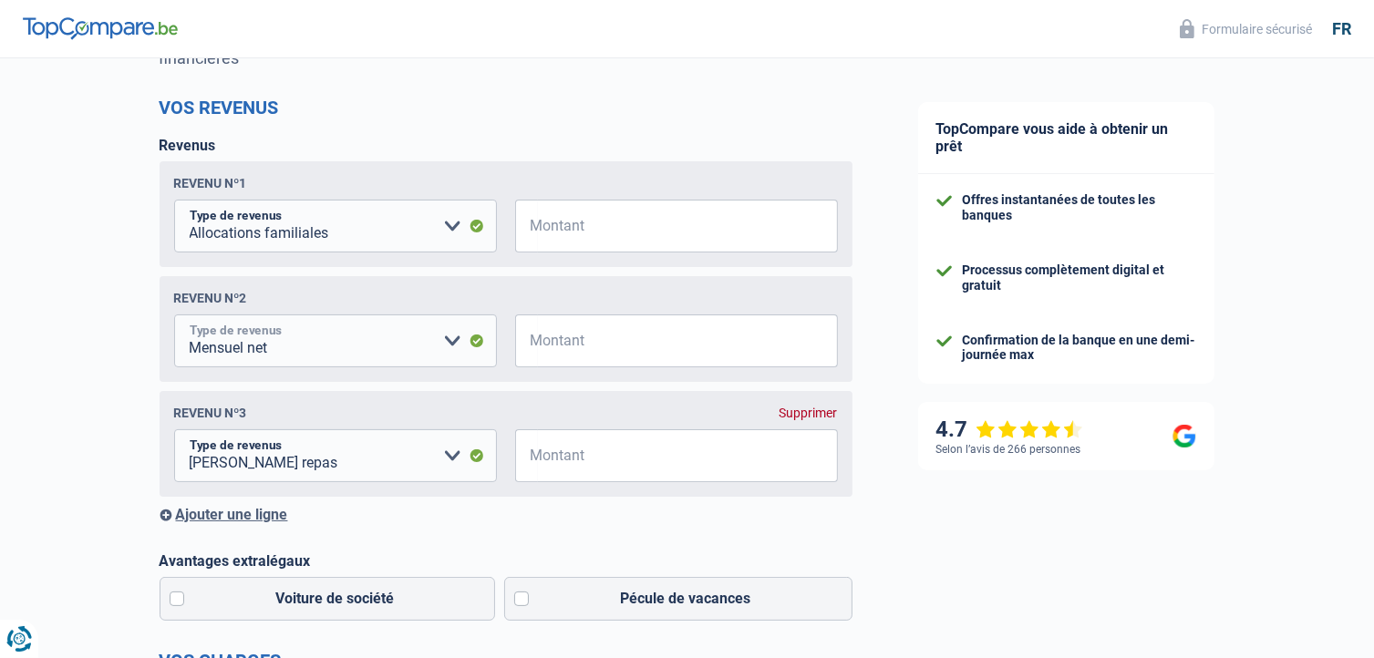
click at [449, 345] on select "Allocation d'handicap Allocations chômage Allocations familiales Chèques repas …" at bounding box center [335, 341] width 323 height 53
click at [451, 458] on select "Allocation d'handicap Allocations chômage Allocations familiales Chèques repas …" at bounding box center [335, 455] width 323 height 53
click at [174, 433] on select "Allocation d'handicap Allocations chômage Allocations familiales Chèques repas …" at bounding box center [335, 455] width 323 height 53
click at [624, 449] on input "Montant" at bounding box center [688, 455] width 300 height 53
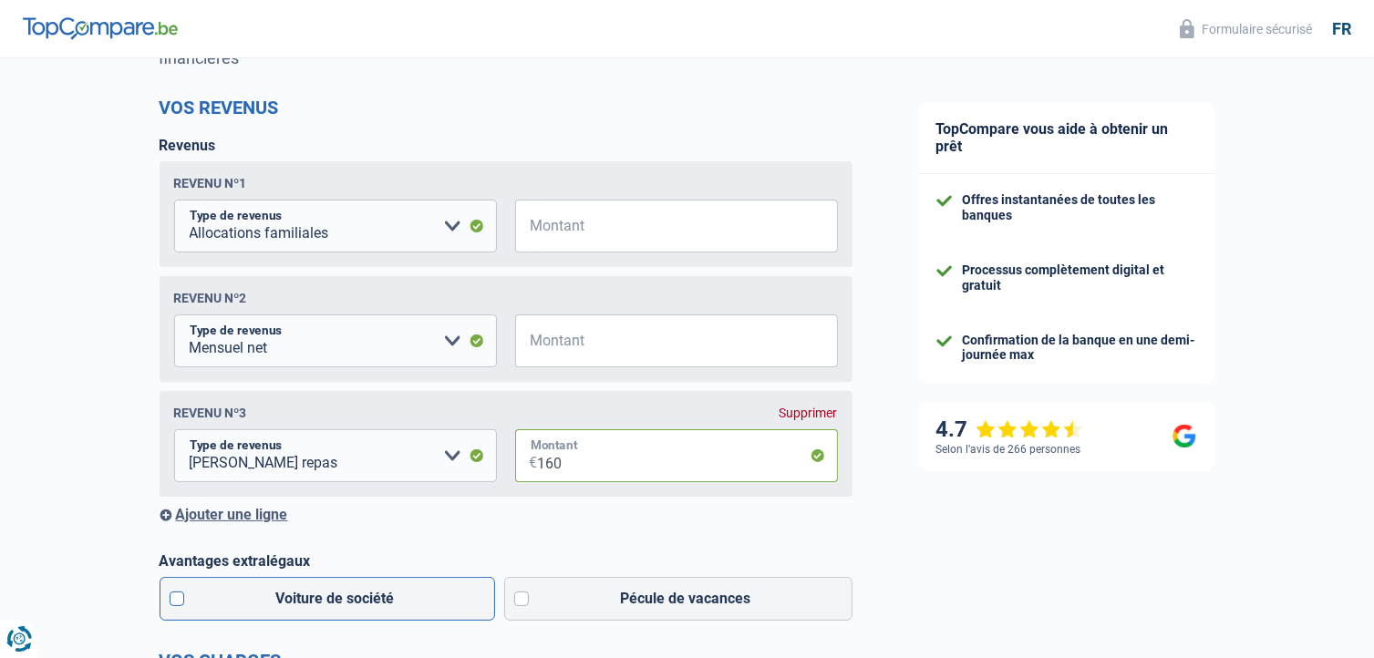
type input "160"
click at [175, 603] on label "Voiture de société" at bounding box center [328, 599] width 336 height 44
click at [175, 603] on input "Voiture de société" at bounding box center [328, 599] width 336 height 44
checkbox input "true"
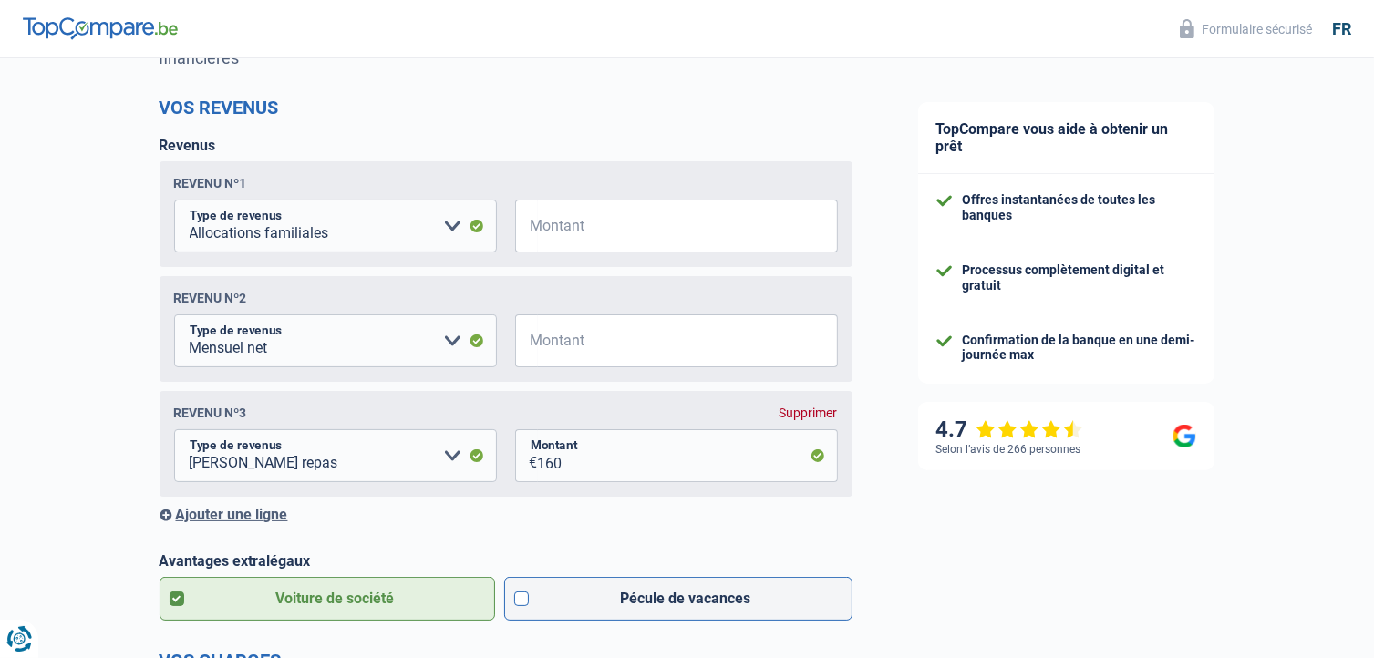
click at [520, 605] on label "Pécule de vacances" at bounding box center [678, 599] width 348 height 44
click at [520, 605] on input "Pécule de vacances" at bounding box center [678, 599] width 348 height 44
checkbox input "true"
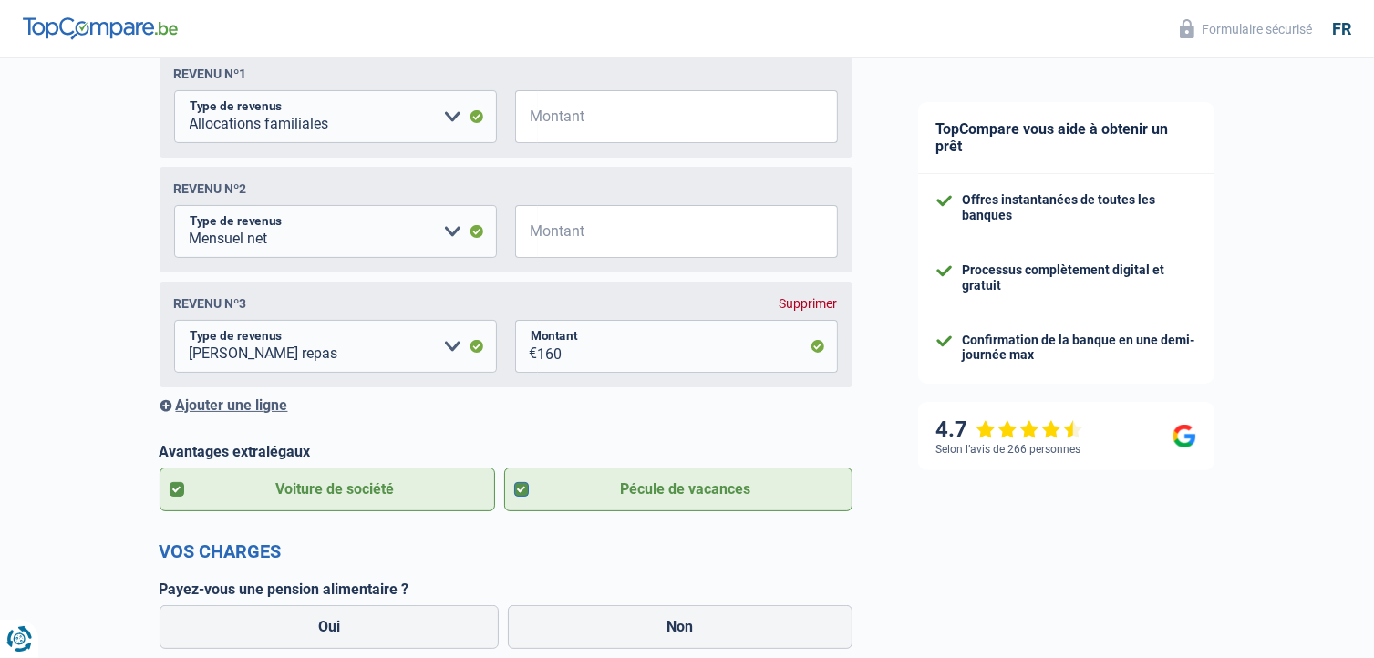
scroll to position [365, 0]
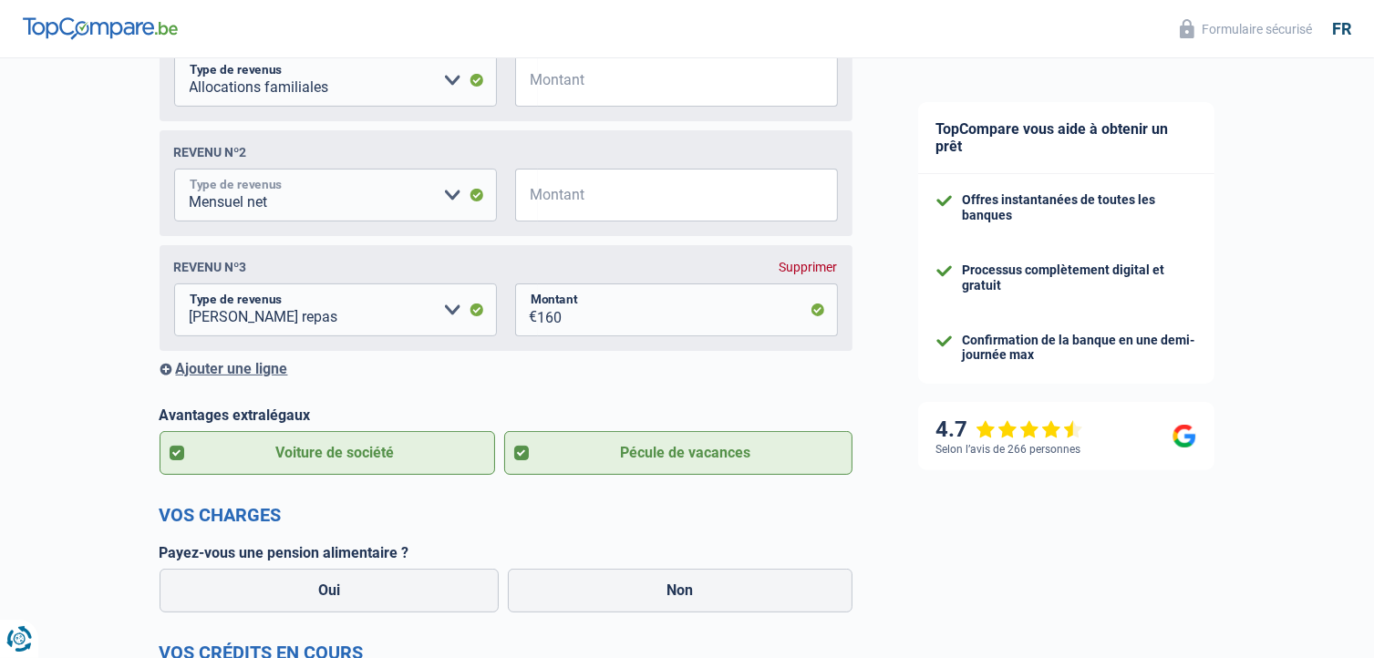
click at [447, 199] on select "Allocation d'handicap Allocations chômage Allocations familiales Chèques repas …" at bounding box center [335, 195] width 323 height 53
select select "other"
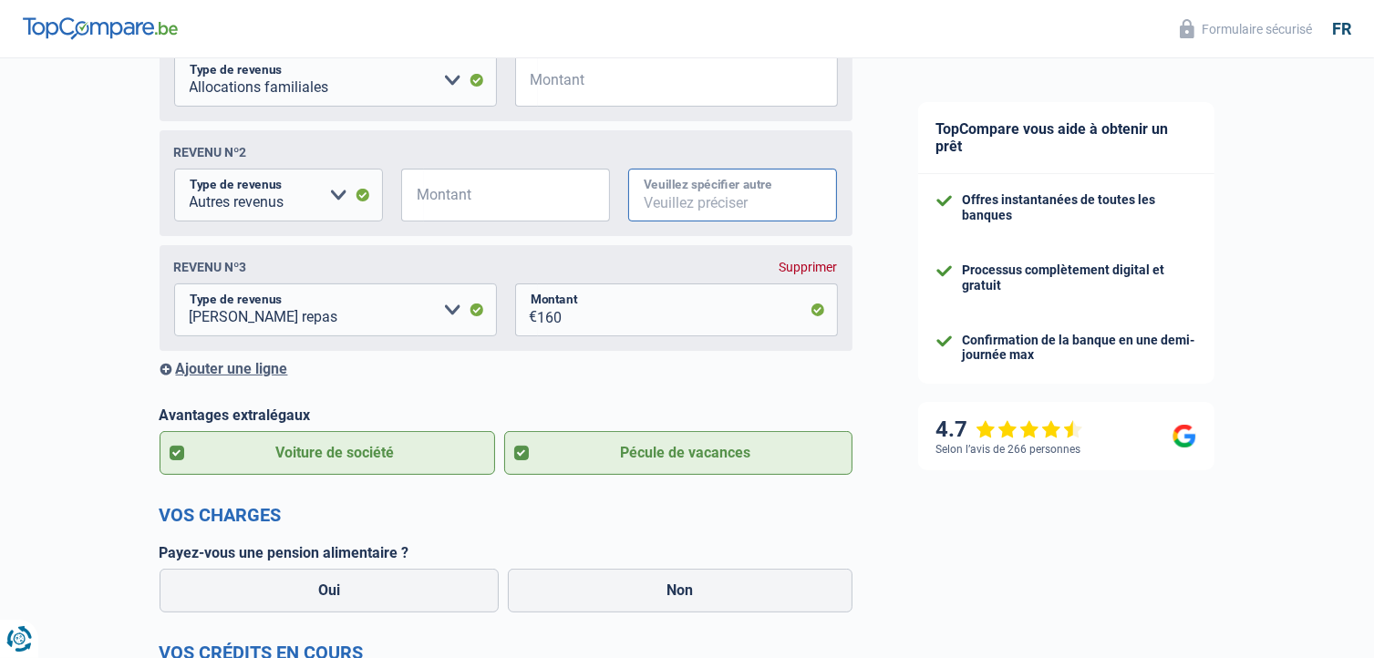
click at [686, 199] on input "Veuillez spécifier autre" at bounding box center [732, 195] width 209 height 53
type input "appartement en location"
click at [536, 203] on input "Montant" at bounding box center [517, 195] width 186 height 53
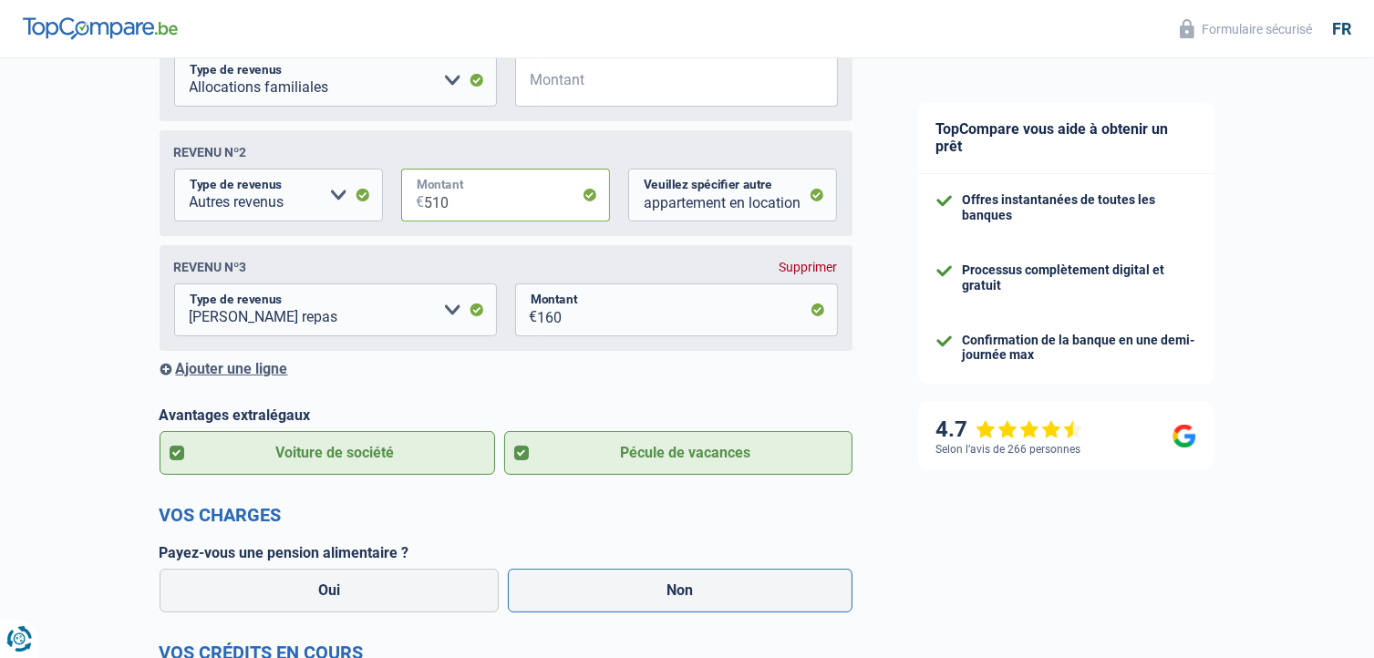
type input "510"
click at [671, 593] on label "Non" at bounding box center [680, 591] width 345 height 44
click at [671, 593] on input "Non" at bounding box center [680, 591] width 345 height 44
radio input "true"
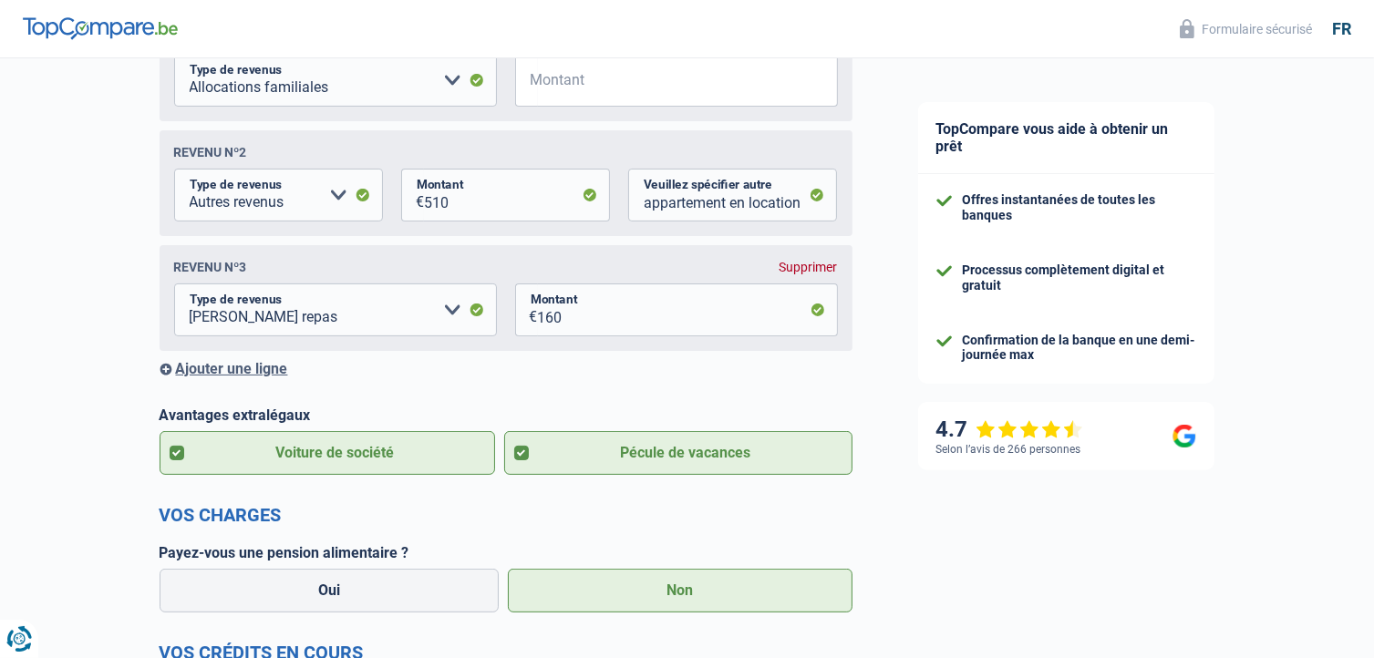
select select "netSalary"
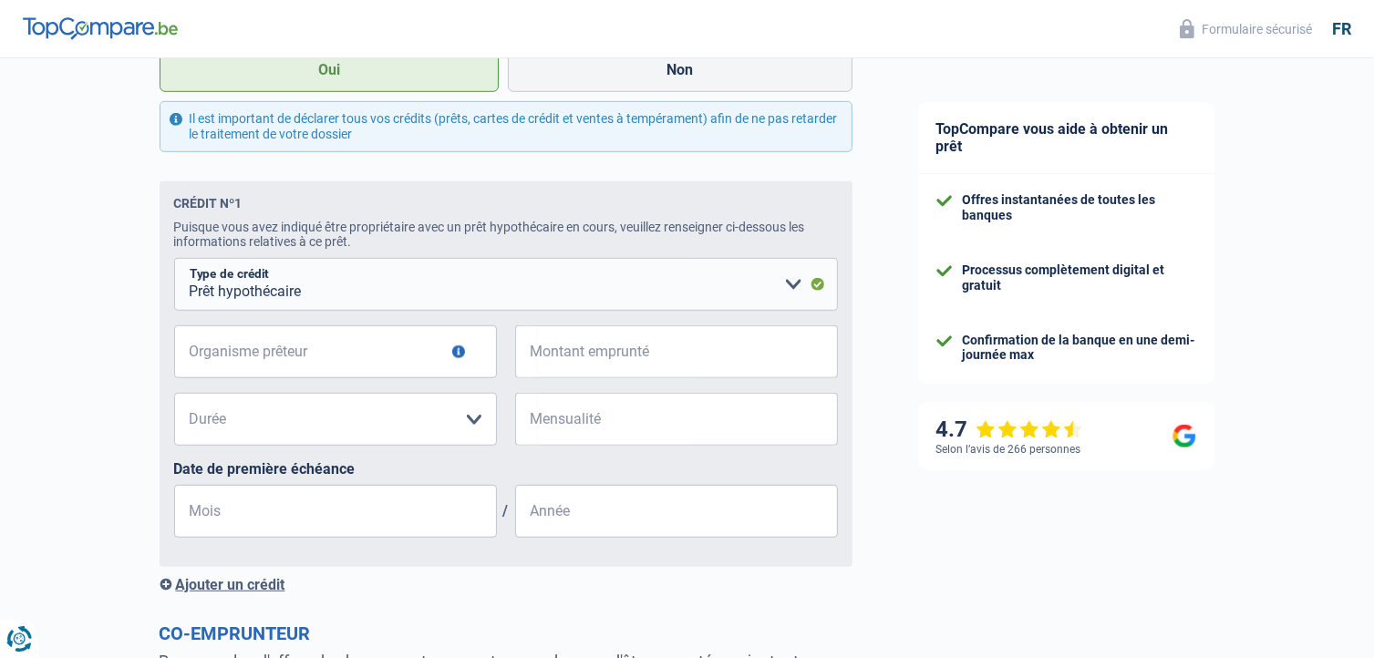
scroll to position [1153, 0]
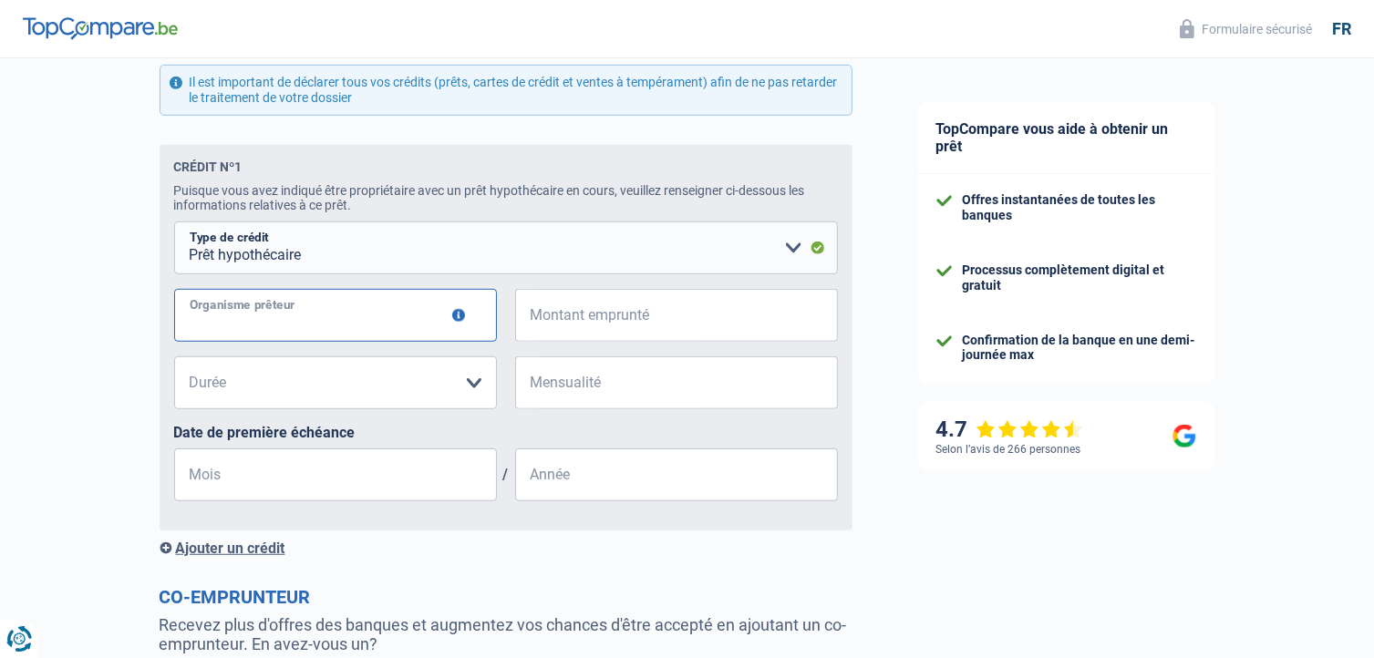
click at [397, 323] on input "Organisme prêteur" at bounding box center [335, 315] width 323 height 53
type input "bnp"
click at [626, 329] on input "Montant emprunté" at bounding box center [688, 315] width 300 height 53
type input "9"
type input "130.000"
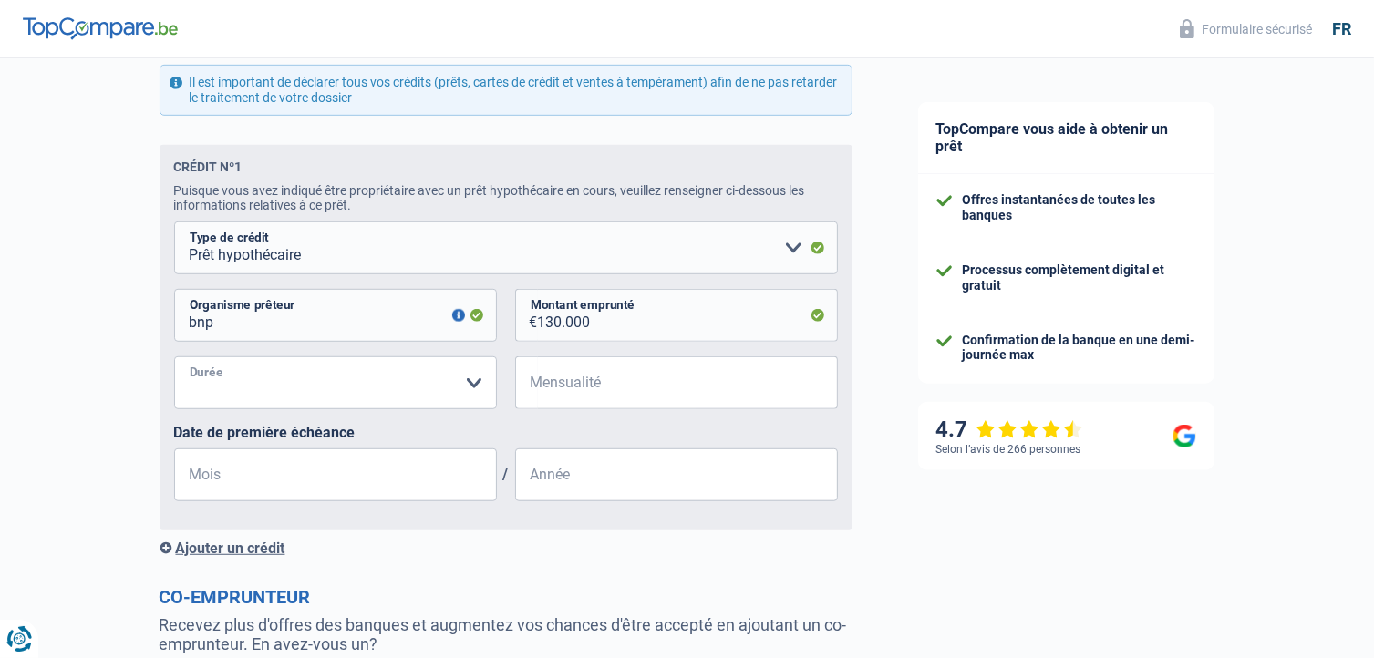
click at [377, 385] on select "120 mois 180 mois 240 mois 300 mois 360 mois 420 mois Veuillez sélectionner une…" at bounding box center [335, 382] width 323 height 53
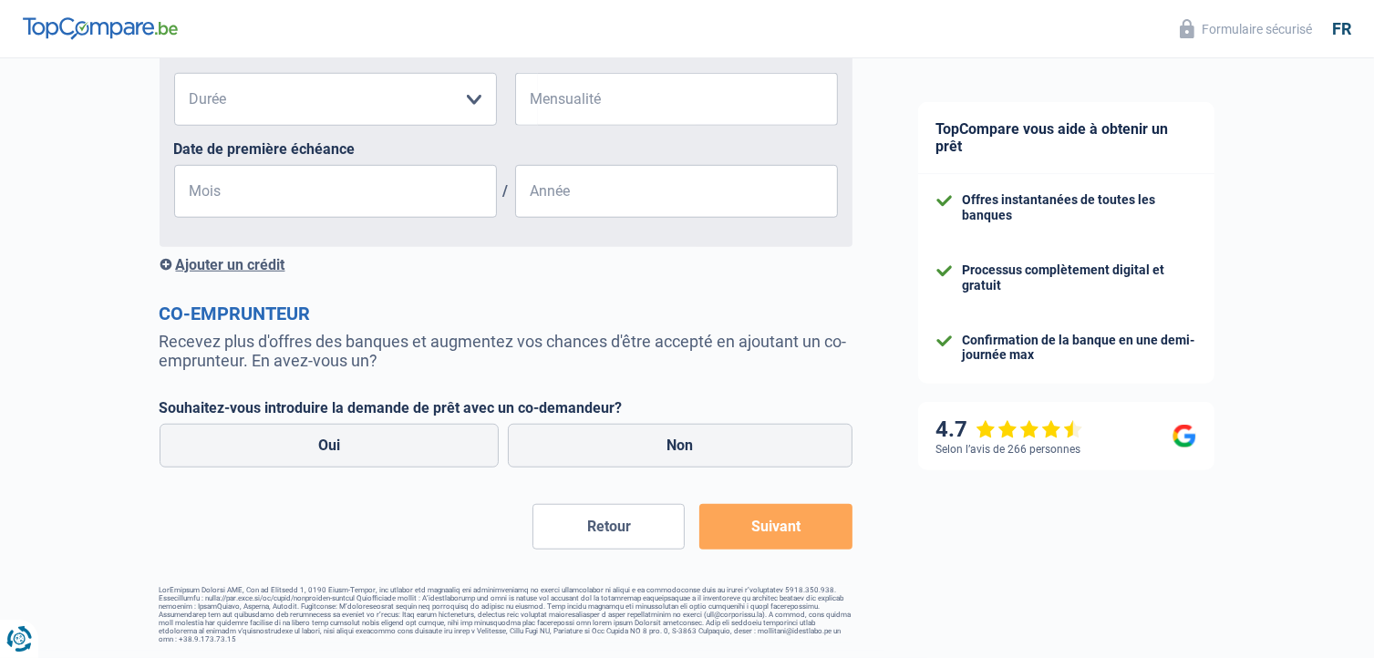
click at [769, 527] on button "Suivant" at bounding box center [775, 527] width 152 height 46
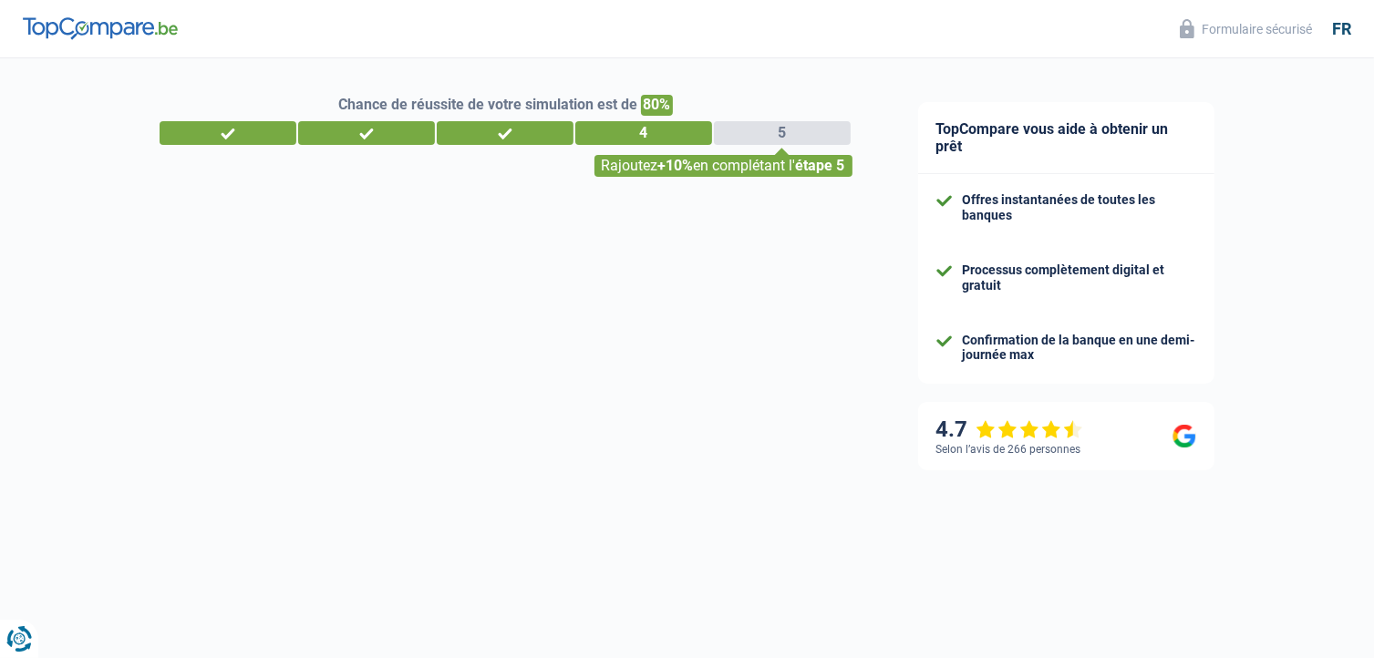
select select "single"
select select "ownerWithMortgage"
